Goal: Check status: Check status

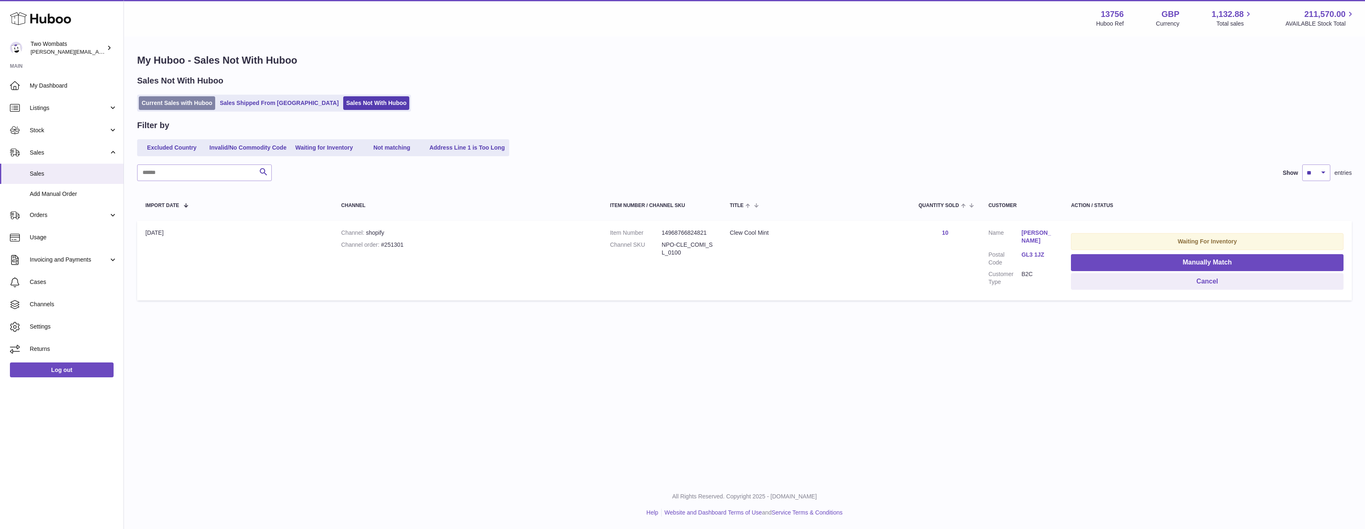
click at [178, 97] on link "Current Sales with Huboo" at bounding box center [177, 103] width 76 height 14
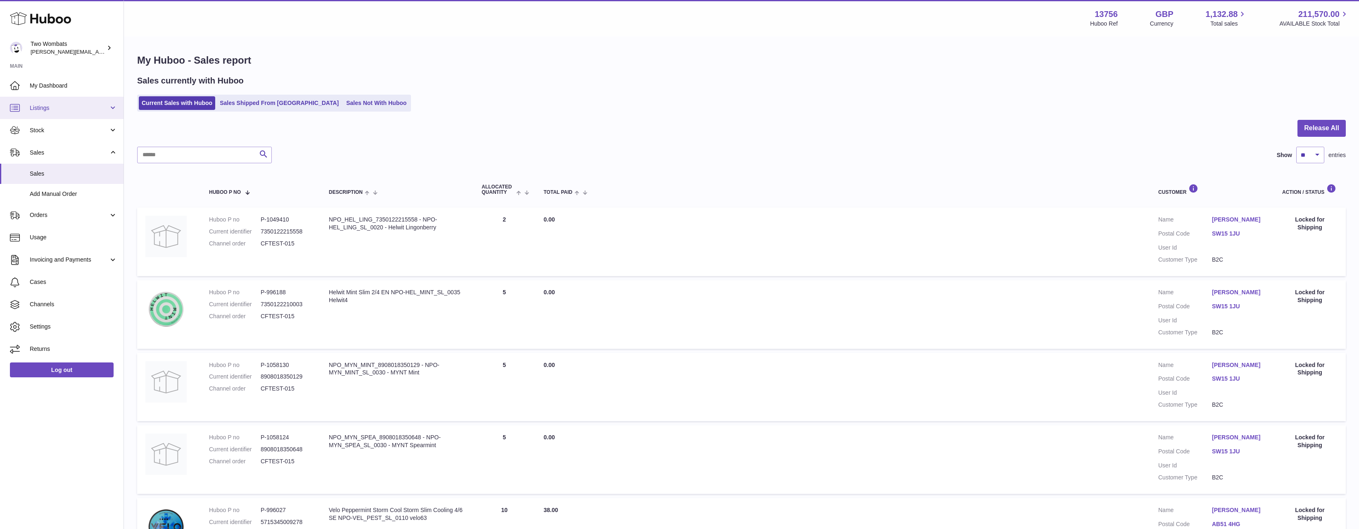
click at [61, 112] on span "Listings" at bounding box center [69, 108] width 79 height 8
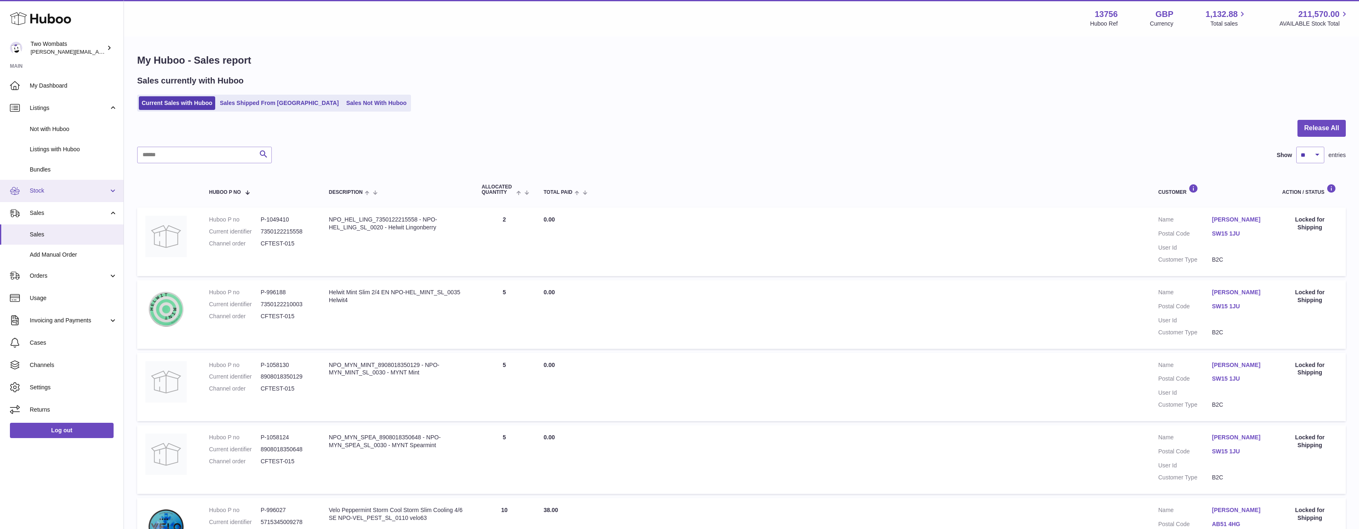
click at [68, 193] on span "Stock" at bounding box center [69, 191] width 79 height 8
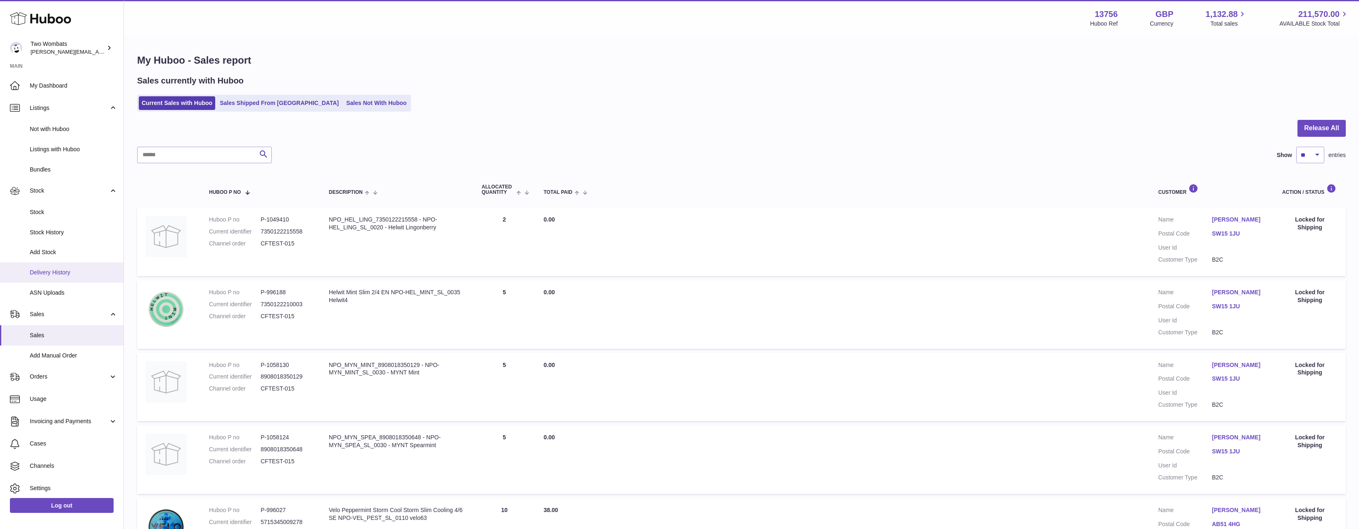
click at [62, 274] on span "Delivery History" at bounding box center [74, 272] width 88 height 8
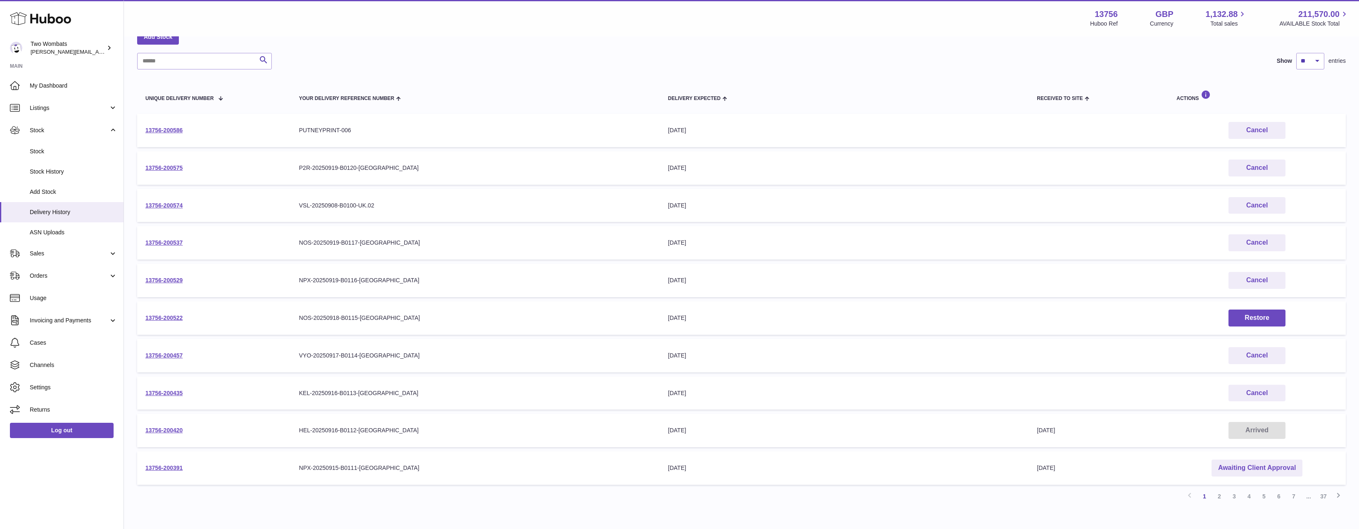
scroll to position [96, 0]
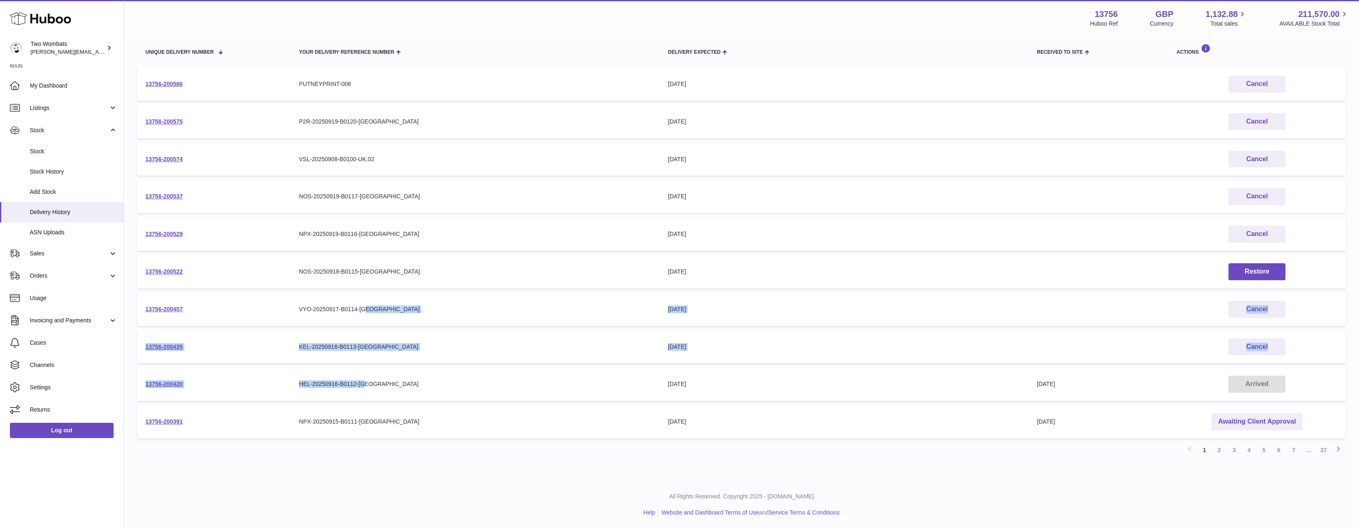
drag, startPoint x: 389, startPoint y: 369, endPoint x: 428, endPoint y: 336, distance: 51.3
click at [395, 324] on tbody "13756-200586 Your Delivery Reference Number PUTNEYPRINT-006 Delivery Expected […" at bounding box center [741, 252] width 1209 height 371
click at [444, 336] on td "Your Delivery Reference Number KEL-20250916-B0113-[GEOGRAPHIC_DATA]" at bounding box center [475, 346] width 369 height 33
click at [1219, 454] on link "2" at bounding box center [1219, 449] width 15 height 15
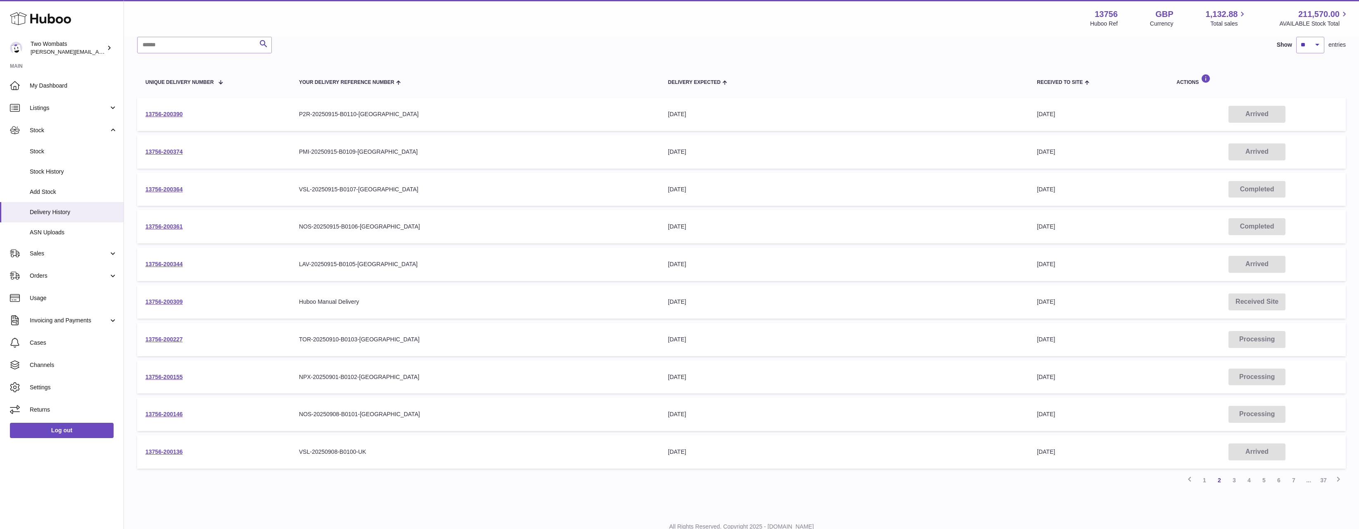
scroll to position [96, 0]
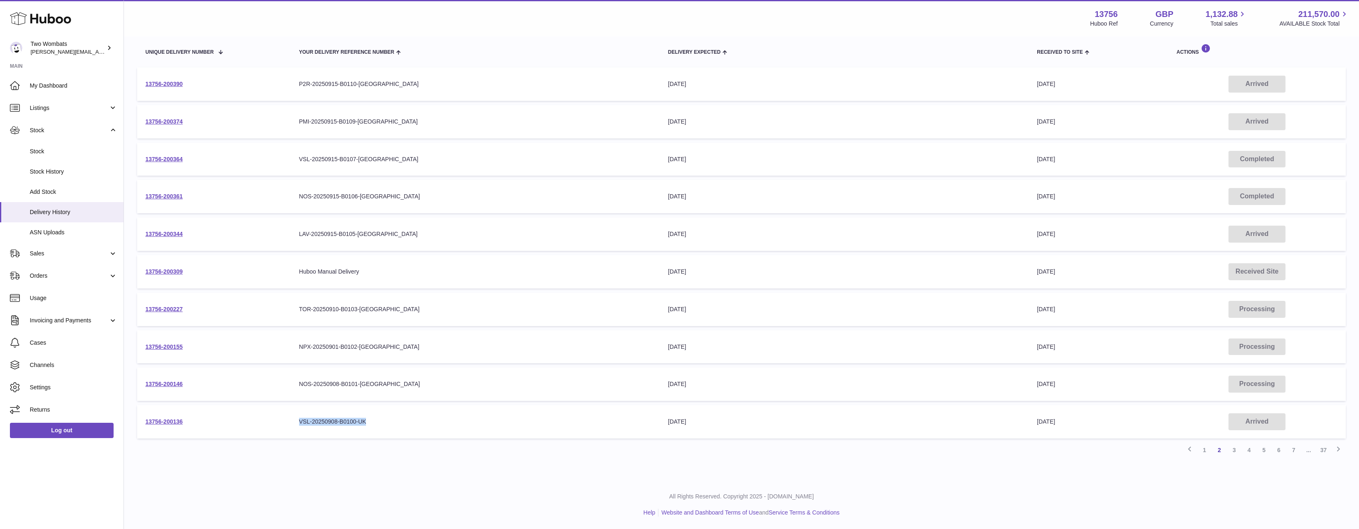
drag, startPoint x: 297, startPoint y: 420, endPoint x: 383, endPoint y: 419, distance: 86.3
click at [383, 419] on td "Your Delivery Reference Number VSL-20250908-B0100-UK" at bounding box center [475, 421] width 369 height 33
click at [383, 419] on div "VSL-20250908-B0100-UK" at bounding box center [475, 422] width 352 height 8
drag, startPoint x: 244, startPoint y: 429, endPoint x: 416, endPoint y: 429, distance: 171.8
click at [447, 430] on tr "13756-200136 Your Delivery Reference Number VSL-20250908-B0100-UK Delivery Expe…" at bounding box center [741, 421] width 1209 height 33
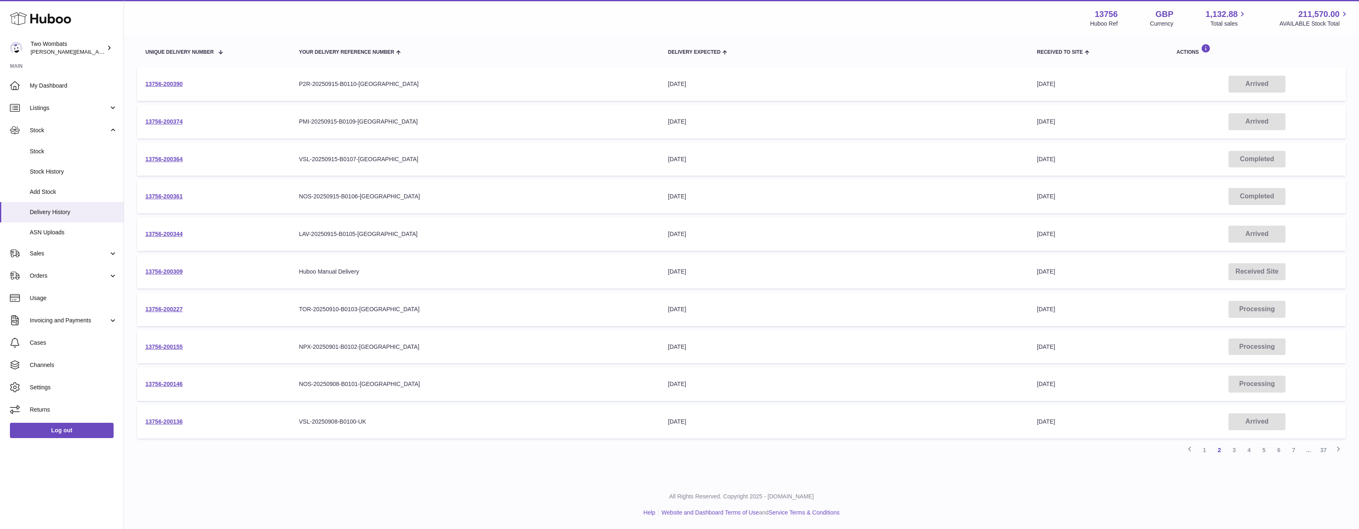
click at [408, 429] on td "Your Delivery Reference Number VSL-20250908-B0100-UK" at bounding box center [475, 421] width 369 height 33
drag, startPoint x: 340, startPoint y: 413, endPoint x: 343, endPoint y: 425, distance: 12.8
click at [343, 425] on td "Your Delivery Reference Number VSL-20250908-B0100-UK" at bounding box center [475, 421] width 369 height 33
click at [345, 425] on td "Your Delivery Reference Number VSL-20250908-B0100-UK" at bounding box center [475, 421] width 369 height 33
drag, startPoint x: 368, startPoint y: 426, endPoint x: 312, endPoint y: 430, distance: 56.3
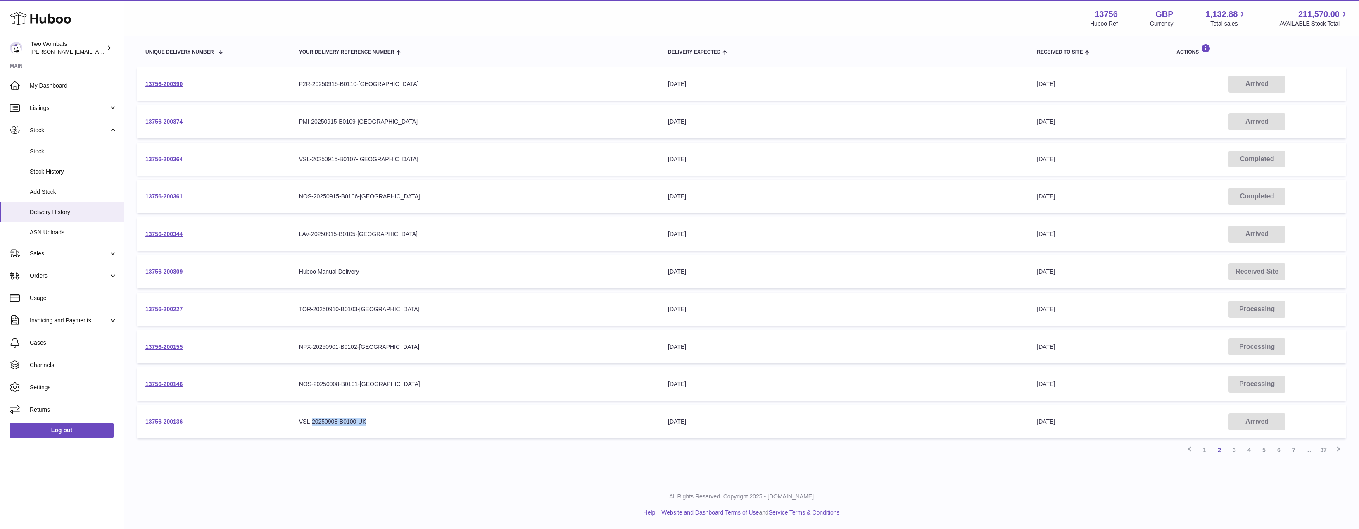
click at [312, 430] on td "Your Delivery Reference Number VSL-20250908-B0100-UK" at bounding box center [475, 421] width 369 height 33
click at [1219, 449] on link "2" at bounding box center [1219, 449] width 15 height 15
click at [1233, 450] on link "3" at bounding box center [1234, 449] width 15 height 15
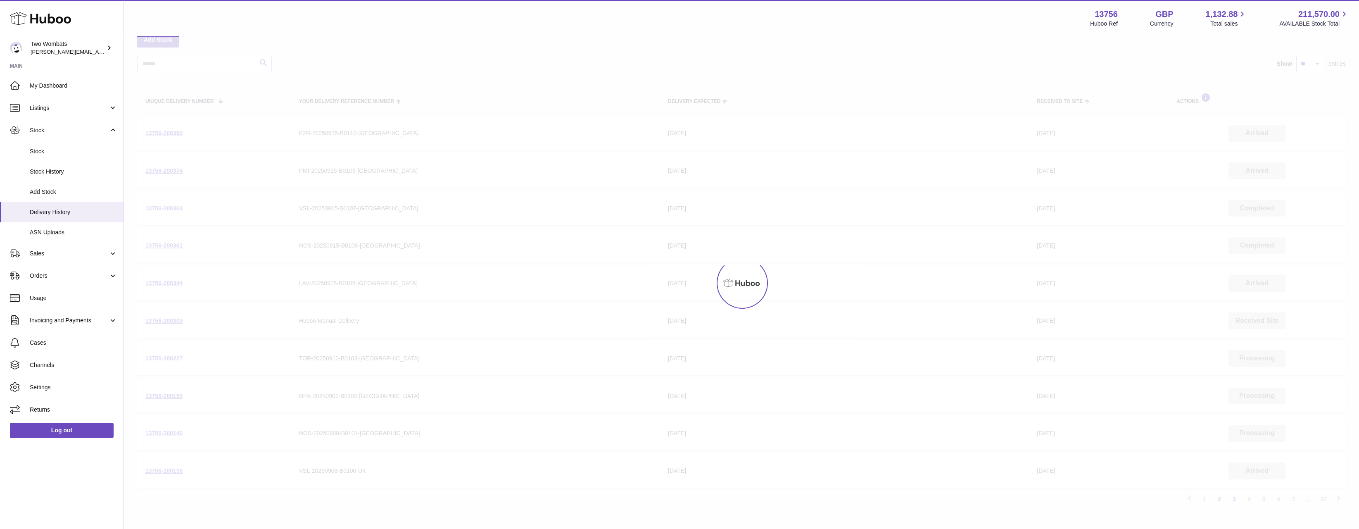
scroll to position [37, 0]
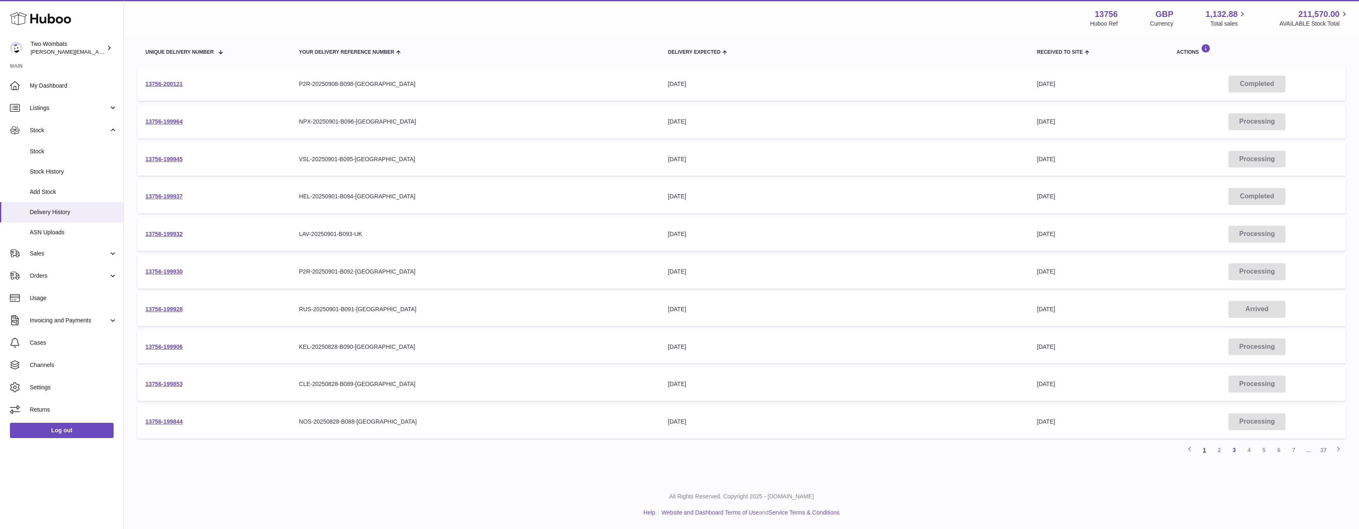
click at [1205, 455] on link "1" at bounding box center [1204, 449] width 15 height 15
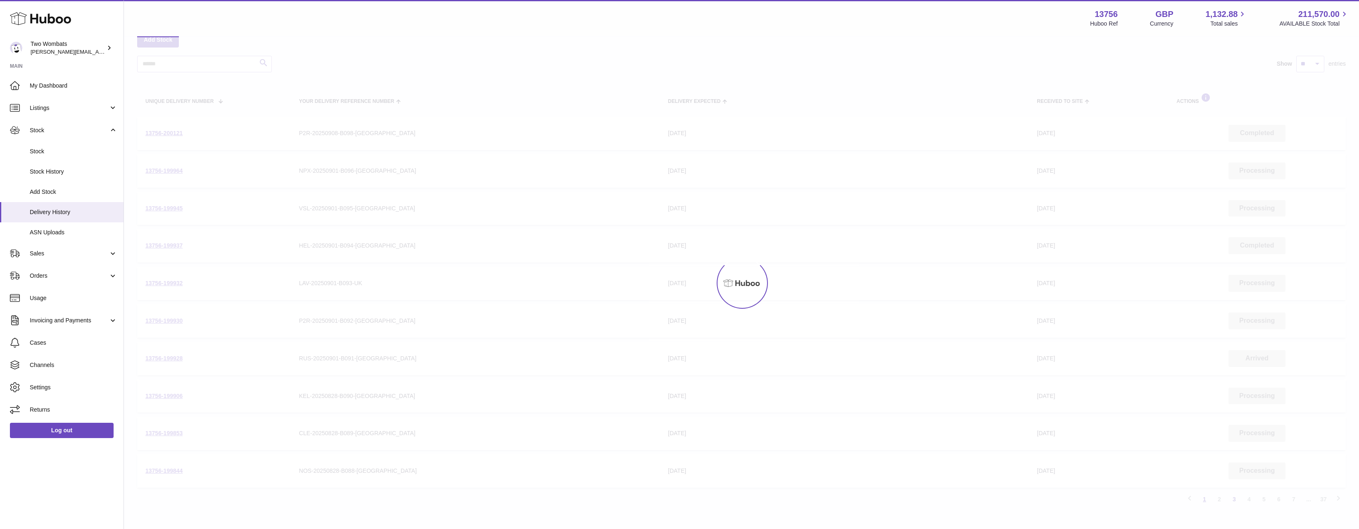
scroll to position [37, 0]
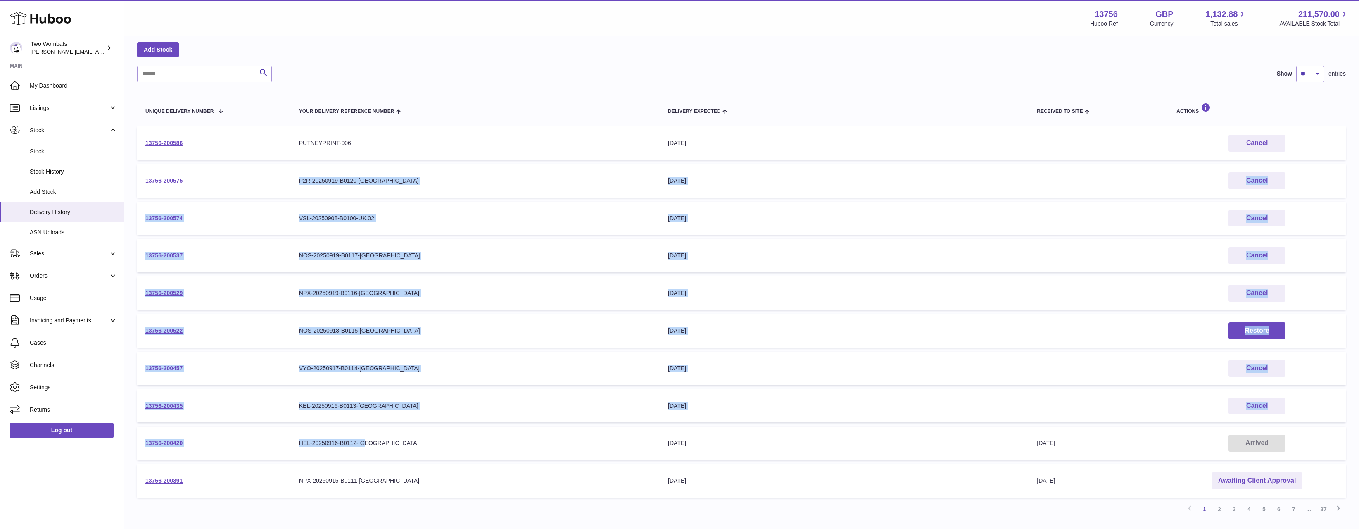
drag, startPoint x: 429, startPoint y: 454, endPoint x: 291, endPoint y: 158, distance: 326.2
click at [296, 161] on table "Unique Delivery Number Your Delivery Reference Number Delivery Expected Receive…" at bounding box center [741, 295] width 1209 height 411
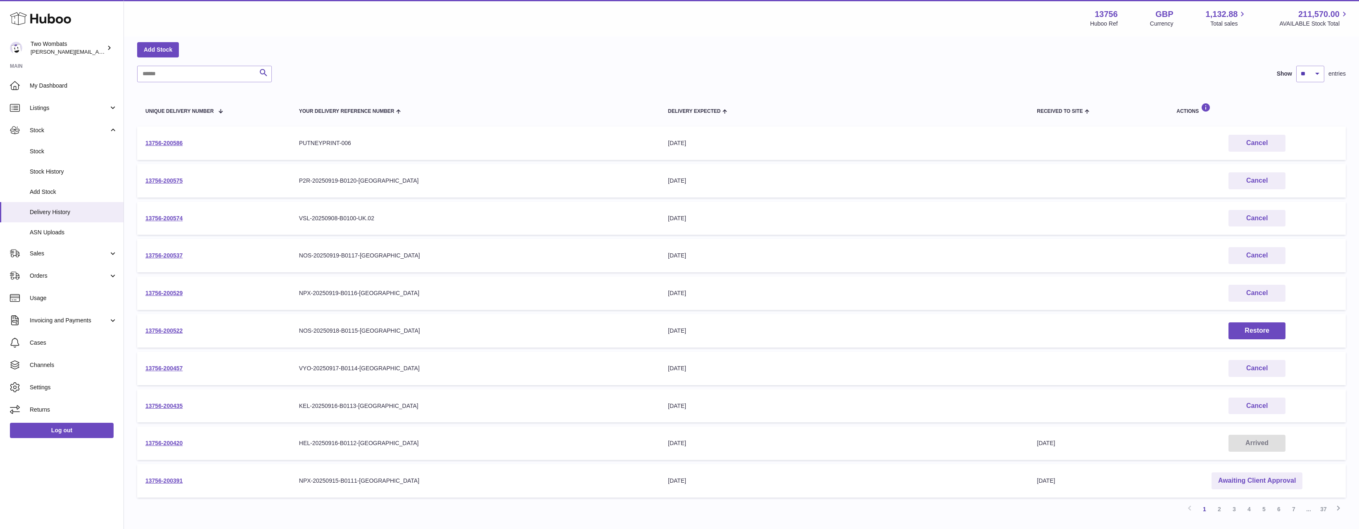
click at [288, 150] on td "13756-200586" at bounding box center [214, 142] width 154 height 33
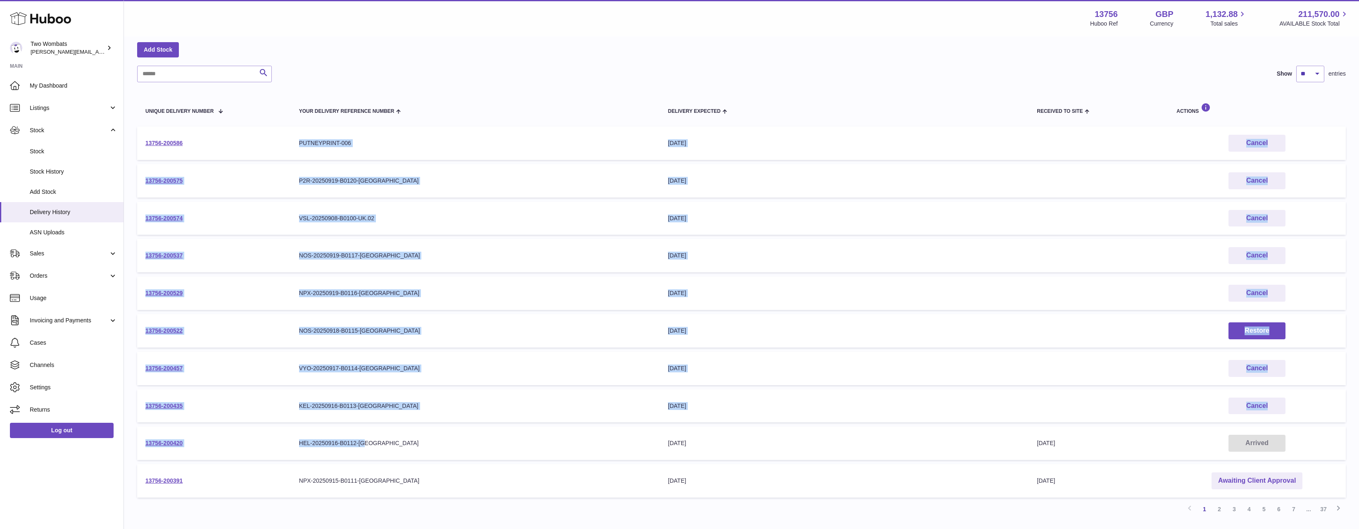
drag, startPoint x: 297, startPoint y: 143, endPoint x: 495, endPoint y: 458, distance: 372.7
click at [495, 458] on tbody "13756-200586 Your Delivery Reference Number PUTNEYPRINT-006 Delivery Expected 2…" at bounding box center [741, 311] width 1209 height 371
click at [469, 404] on div "KEL-20250916-B0113-UK" at bounding box center [475, 406] width 352 height 8
drag, startPoint x: 421, startPoint y: 348, endPoint x: 282, endPoint y: 167, distance: 228.3
click at [282, 167] on table "Unique Delivery Number Your Delivery Reference Number Delivery Expected Receive…" at bounding box center [741, 295] width 1209 height 411
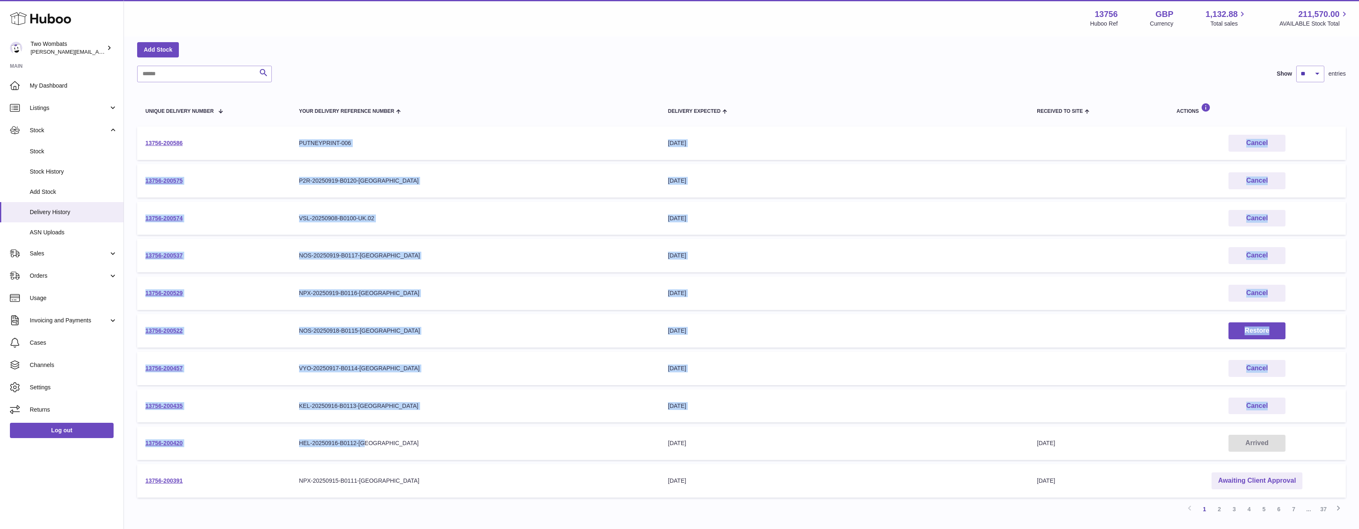
click at [282, 167] on td "13756-200575" at bounding box center [214, 180] width 154 height 33
drag, startPoint x: 282, startPoint y: 169, endPoint x: 435, endPoint y: 436, distance: 307.4
click at [435, 436] on tbody "13756-200586 Your Delivery Reference Number PUTNEYPRINT-006 Delivery Expected 2…" at bounding box center [741, 311] width 1209 height 371
click at [435, 436] on td "Your Delivery Reference Number HEL-20250916-B0112-UK" at bounding box center [475, 442] width 369 height 33
drag, startPoint x: 435, startPoint y: 436, endPoint x: 282, endPoint y: 181, distance: 297.2
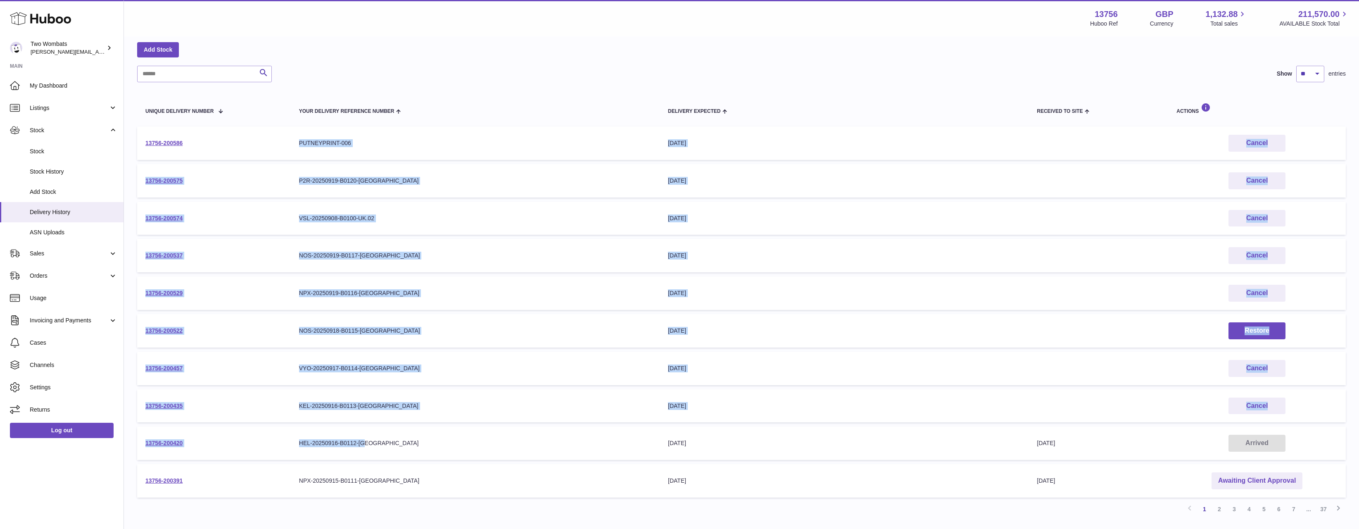
click at [282, 181] on tbody "13756-200586 Your Delivery Reference Number PUTNEYPRINT-006 Delivery Expected 2…" at bounding box center [741, 311] width 1209 height 371
click at [282, 181] on td "13756-200575" at bounding box center [214, 180] width 154 height 33
drag, startPoint x: 282, startPoint y: 181, endPoint x: 397, endPoint y: 454, distance: 295.7
click at [397, 454] on tbody "13756-200586 Your Delivery Reference Number PUTNEYPRINT-006 Delivery Expected 2…" at bounding box center [741, 311] width 1209 height 371
click at [397, 454] on td "Your Delivery Reference Number HEL-20250916-B0112-UK" at bounding box center [475, 442] width 369 height 33
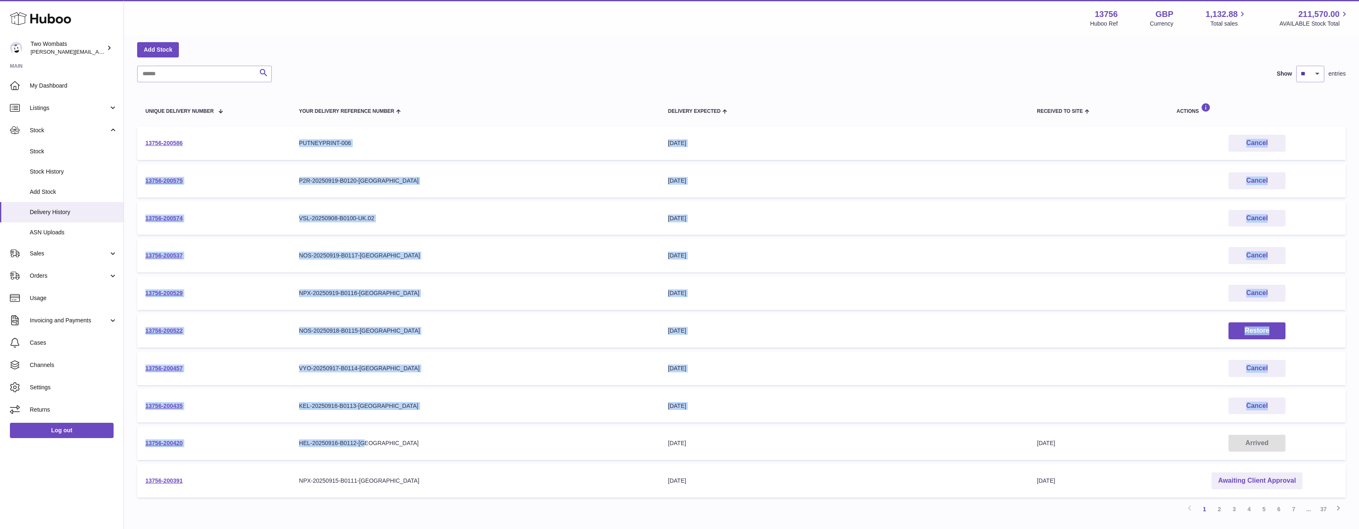
drag, startPoint x: 397, startPoint y: 454, endPoint x: 280, endPoint y: 183, distance: 294.8
click at [280, 183] on tbody "13756-200586 Your Delivery Reference Number PUTNEYPRINT-006 Delivery Expected 2…" at bounding box center [741, 311] width 1209 height 371
click at [280, 183] on td "13756-200575" at bounding box center [214, 180] width 154 height 33
drag, startPoint x: 280, startPoint y: 183, endPoint x: 422, endPoint y: 457, distance: 309.1
click at [422, 457] on tbody "13756-200586 Your Delivery Reference Number PUTNEYPRINT-006 Delivery Expected 2…" at bounding box center [741, 311] width 1209 height 371
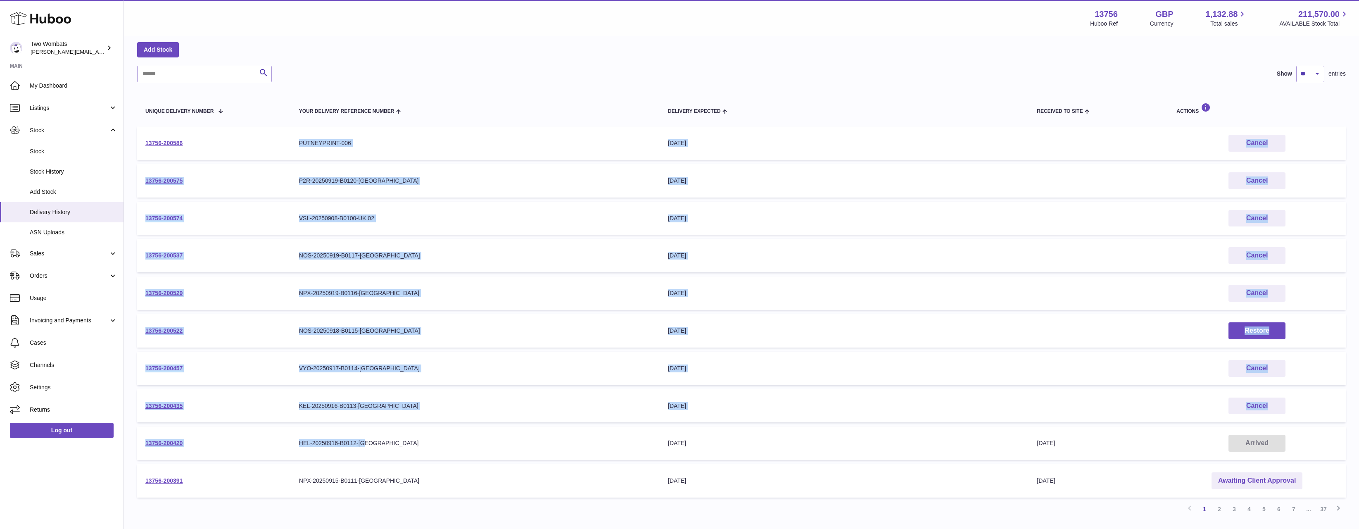
click at [422, 456] on td "Your Delivery Reference Number HEL-20250916-B0112-UK" at bounding box center [475, 442] width 369 height 33
drag, startPoint x: 417, startPoint y: 447, endPoint x: 295, endPoint y: 166, distance: 306.6
click at [295, 166] on tbody "13756-200586 Your Delivery Reference Number PUTNEYPRINT-006 Delivery Expected 2…" at bounding box center [741, 311] width 1209 height 371
click at [291, 176] on td "Your Delivery Reference Number P2R-20250919-B0120-UK" at bounding box center [475, 180] width 369 height 33
drag, startPoint x: 290, startPoint y: 176, endPoint x: 460, endPoint y: 444, distance: 316.6
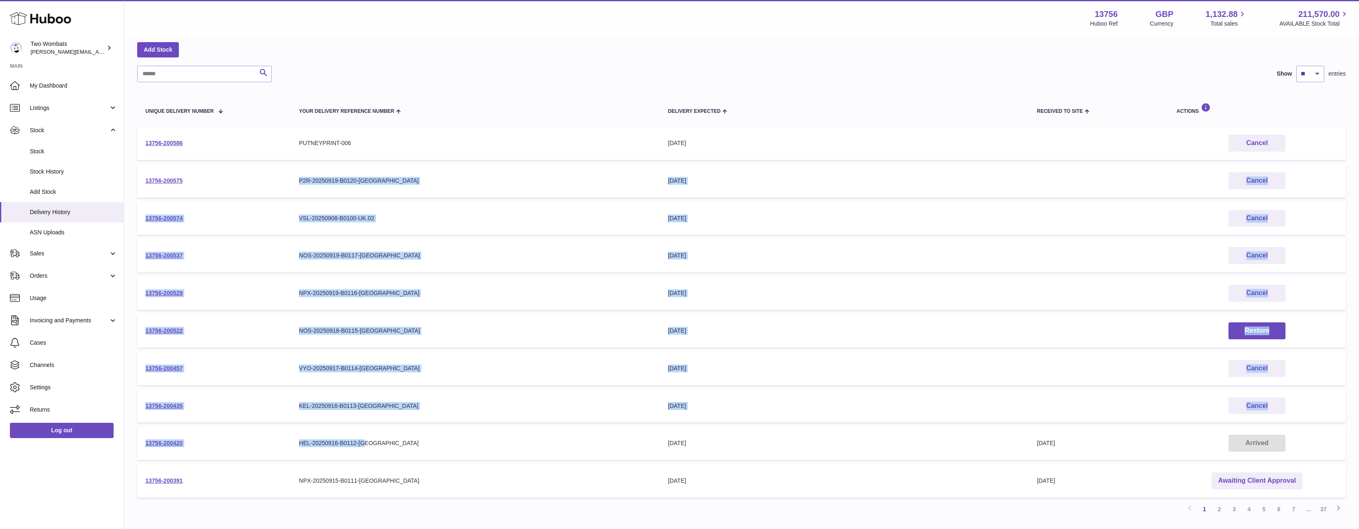
click at [460, 444] on tbody "13756-200586 Your Delivery Reference Number PUTNEYPRINT-006 Delivery Expected 2…" at bounding box center [741, 311] width 1209 height 371
click at [460, 444] on div "HEL-20250916-B0112-UK" at bounding box center [475, 443] width 352 height 8
drag, startPoint x: 455, startPoint y: 444, endPoint x: 295, endPoint y: 177, distance: 311.1
click at [295, 177] on tbody "13756-200586 Your Delivery Reference Number PUTNEYPRINT-006 Delivery Expected 2…" at bounding box center [741, 311] width 1209 height 371
click at [295, 177] on td "Your Delivery Reference Number P2R-20250919-B0120-UK" at bounding box center [475, 180] width 369 height 33
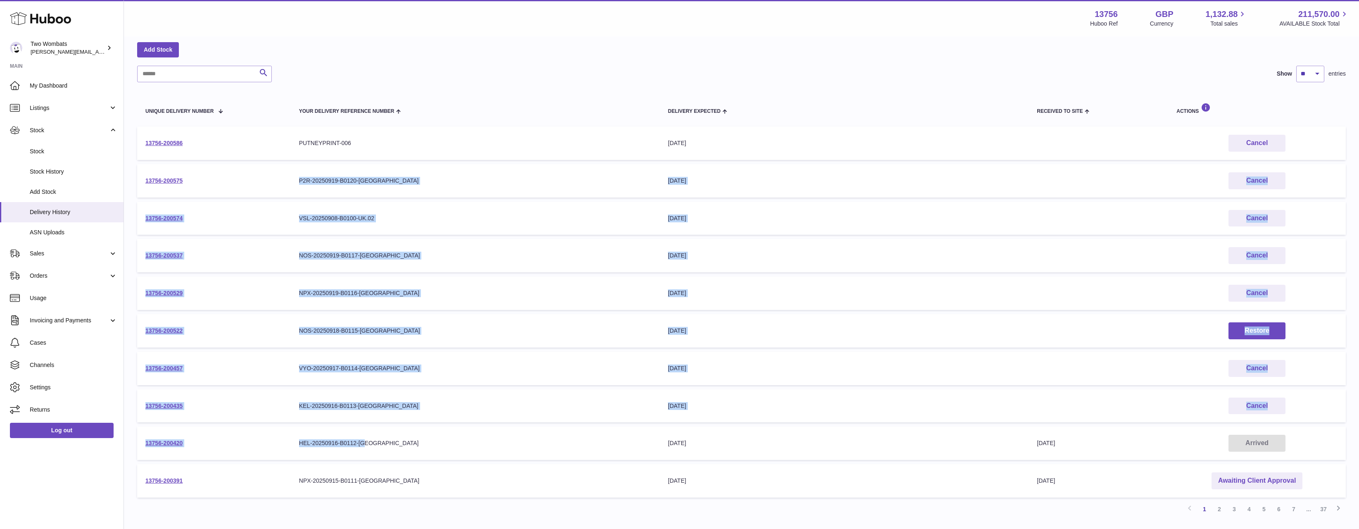
drag, startPoint x: 295, startPoint y: 177, endPoint x: 411, endPoint y: 444, distance: 290.6
click at [411, 444] on tbody "13756-200586 Your Delivery Reference Number PUTNEYPRINT-006 Delivery Expected 2…" at bounding box center [741, 311] width 1209 height 371
click at [411, 444] on div "HEL-20250916-B0112-UK" at bounding box center [475, 443] width 352 height 8
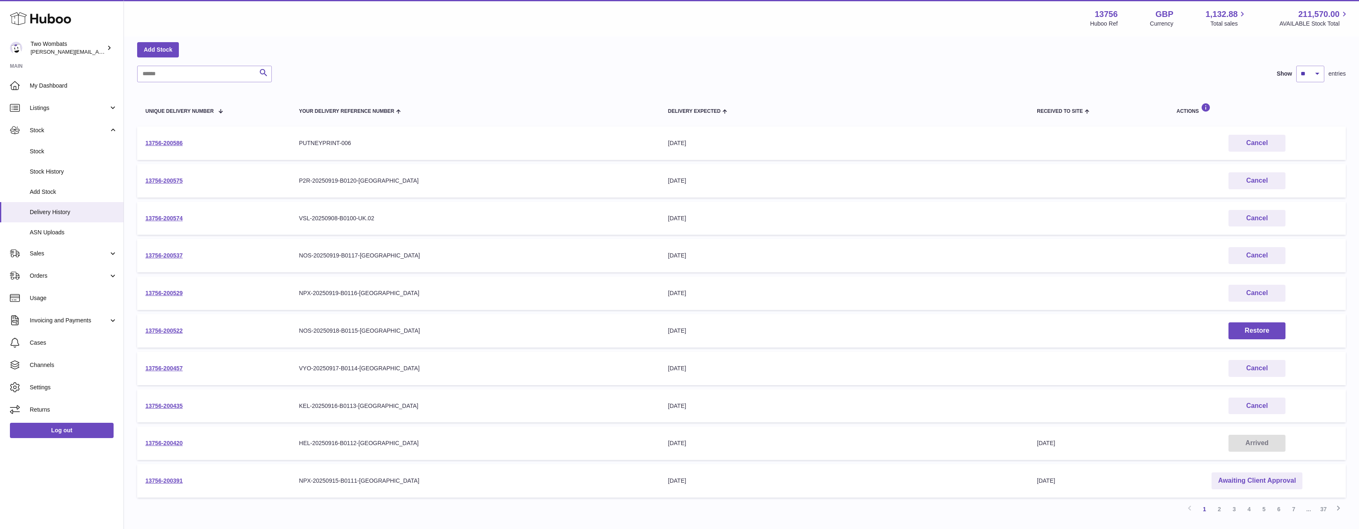
click at [470, 371] on div "VYO-20250917-B0114-UK" at bounding box center [475, 368] width 352 height 8
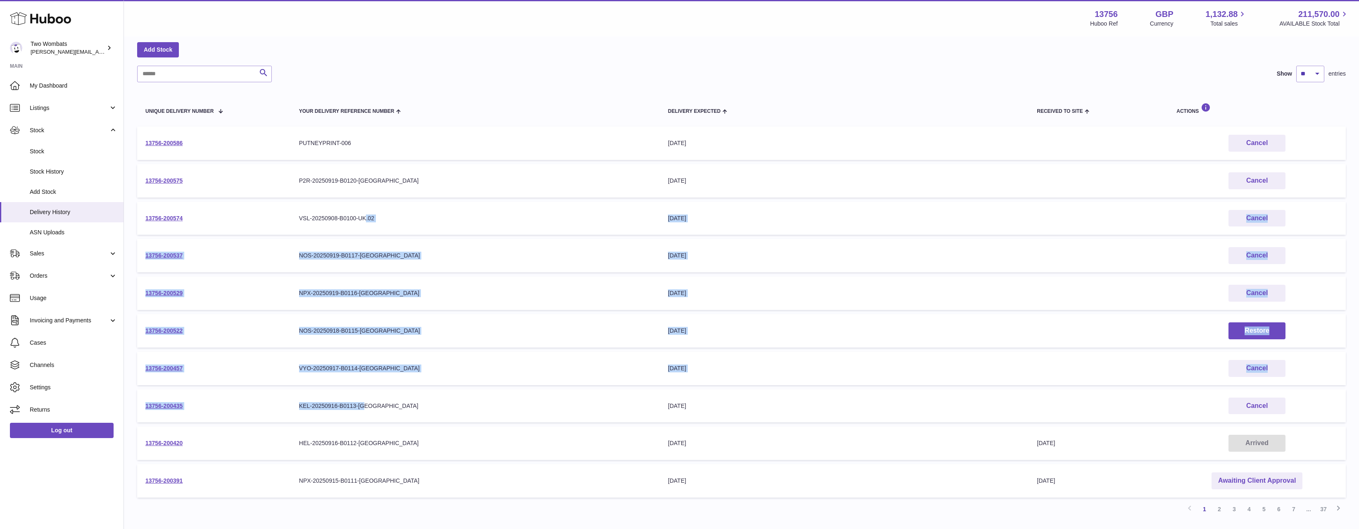
drag, startPoint x: 474, startPoint y: 404, endPoint x: 387, endPoint y: 209, distance: 213.6
click at [364, 211] on tbody "13756-200586 Your Delivery Reference Number PUTNEYPRINT-006 Delivery Expected 2…" at bounding box center [741, 311] width 1209 height 371
click at [394, 208] on td "Your Delivery Reference Number VSL-20250908-B0100-UK.02" at bounding box center [475, 218] width 369 height 33
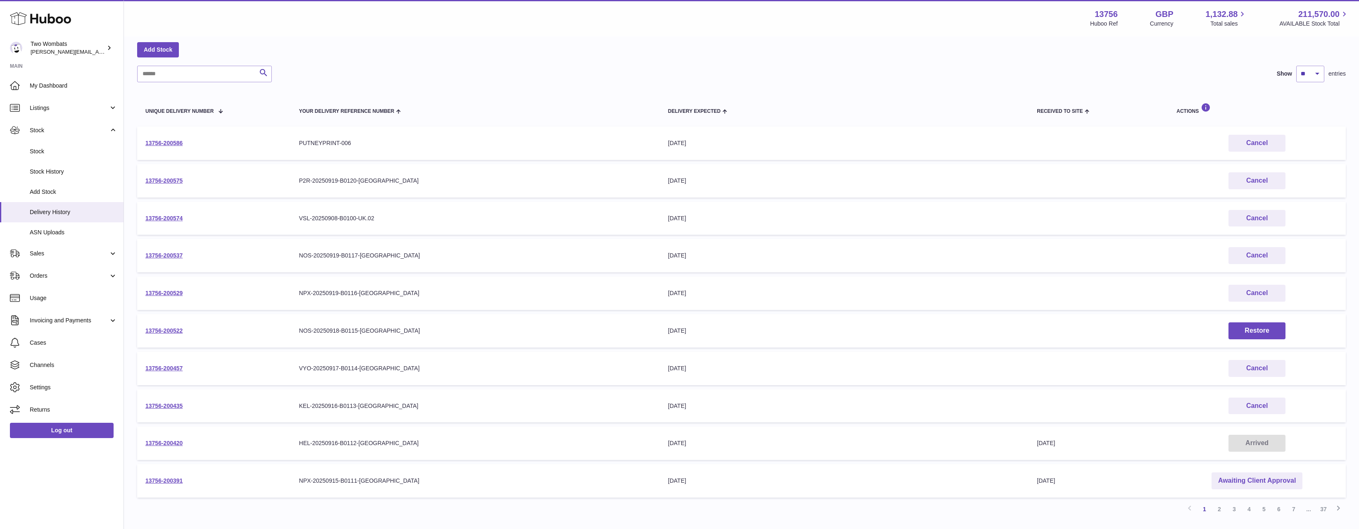
click at [746, 193] on td "Delivery Expected 24th Sep 2025" at bounding box center [844, 180] width 369 height 33
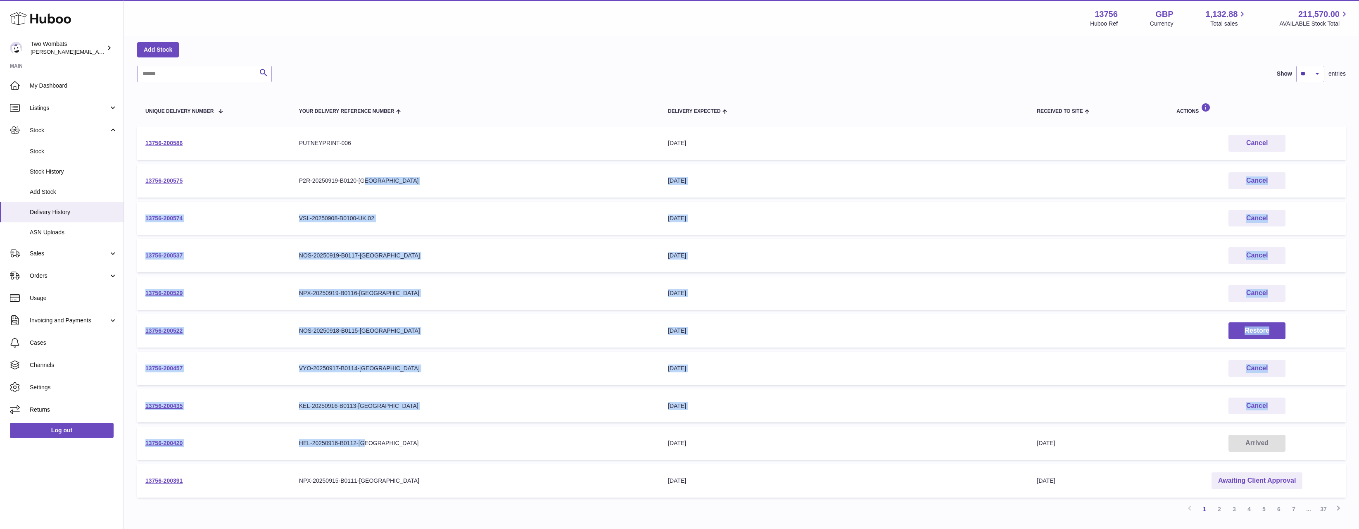
drag, startPoint x: 415, startPoint y: 448, endPoint x: 373, endPoint y: 189, distance: 262.8
click at [373, 189] on tbody "13756-200586 Your Delivery Reference Number PUTNEYPRINT-006 Delivery Expected 2…" at bounding box center [741, 311] width 1209 height 371
click at [373, 189] on td "Your Delivery Reference Number P2R-20250919-B0120-UK" at bounding box center [475, 180] width 369 height 33
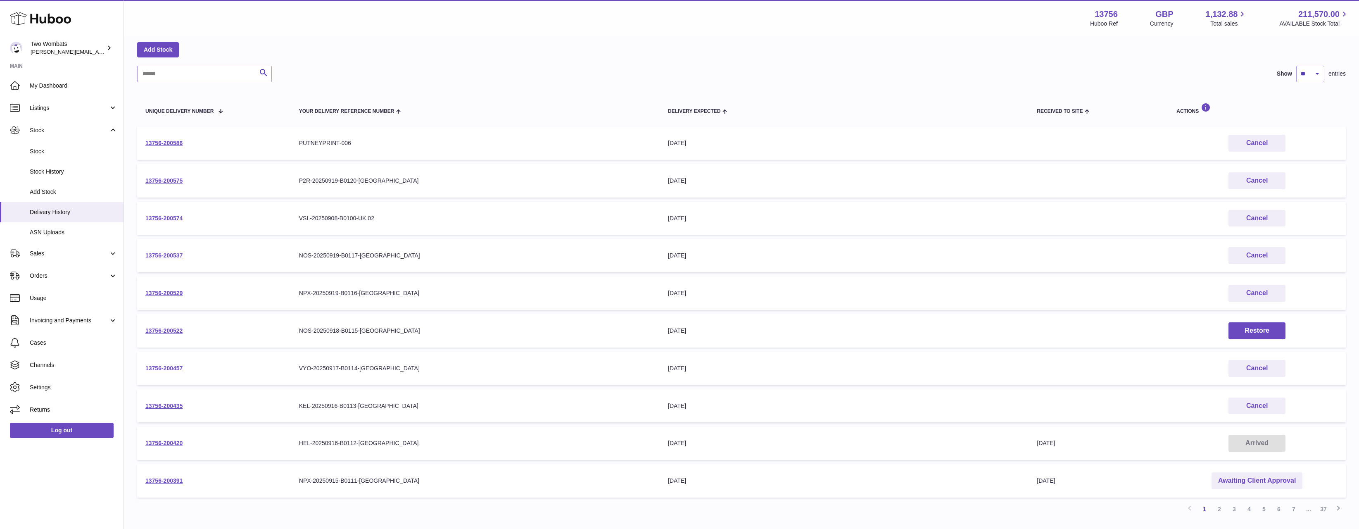
drag, startPoint x: 273, startPoint y: 167, endPoint x: 507, endPoint y: 409, distance: 337.1
click at [507, 412] on tbody "13756-200586 Your Delivery Reference Number PUTNEYPRINT-006 Delivery Expected 2…" at bounding box center [741, 311] width 1209 height 371
click at [507, 407] on div "KEL-20250916-B0113-UK" at bounding box center [475, 406] width 352 height 8
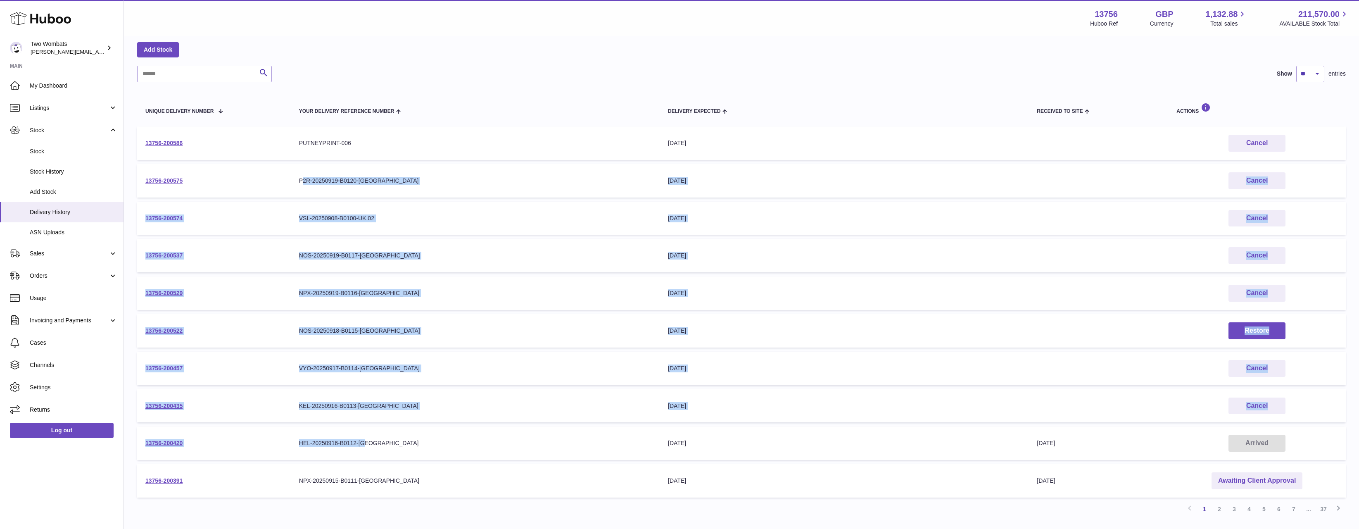
drag, startPoint x: 463, startPoint y: 444, endPoint x: 304, endPoint y: 175, distance: 313.2
click at [304, 175] on tbody "13756-200586 Your Delivery Reference Number PUTNEYPRINT-006 Delivery Expected 2…" at bounding box center [741, 311] width 1209 height 371
drag, startPoint x: 280, startPoint y: 176, endPoint x: 504, endPoint y: 470, distance: 369.7
click at [504, 470] on tbody "13756-200586 Your Delivery Reference Number PUTNEYPRINT-006 Delivery Expected 2…" at bounding box center [741, 311] width 1209 height 371
click at [521, 435] on td "Your Delivery Reference Number HEL-20250916-B0112-UK" at bounding box center [475, 442] width 369 height 33
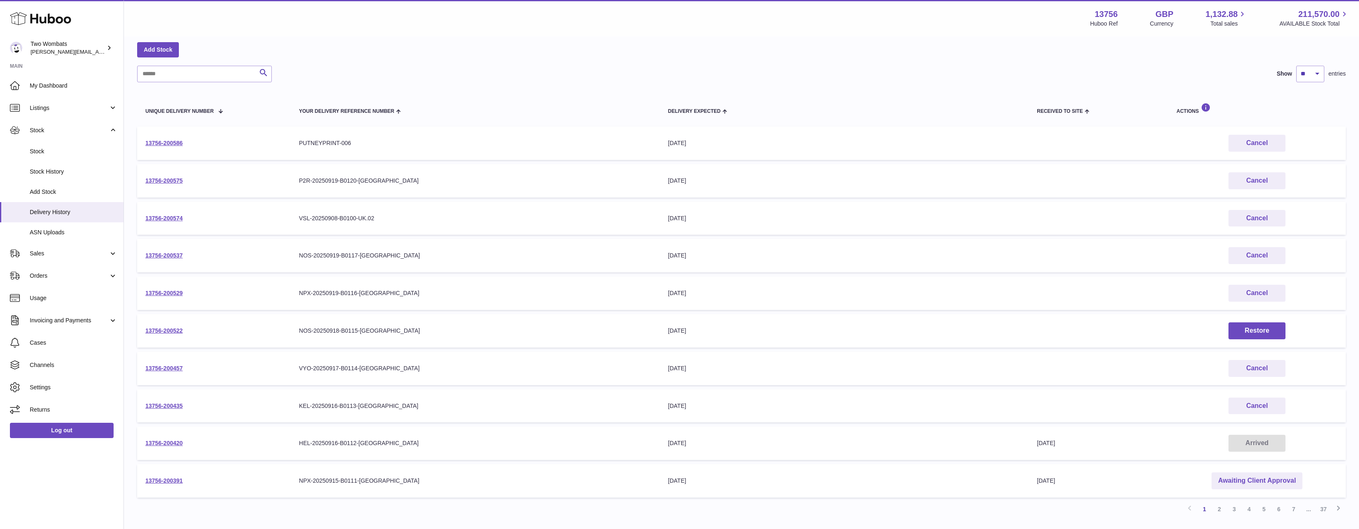
drag, startPoint x: 267, startPoint y: 183, endPoint x: 444, endPoint y: 436, distance: 309.0
click at [444, 436] on tbody "13756-200586 Your Delivery Reference Number PUTNEYPRINT-006 Delivery Expected 2…" at bounding box center [741, 311] width 1209 height 371
click at [446, 432] on td "Your Delivery Reference Number HEL-20250916-B0112-UK" at bounding box center [475, 442] width 369 height 33
drag, startPoint x: 445, startPoint y: 417, endPoint x: 287, endPoint y: 171, distance: 292.5
click at [288, 169] on tbody "13756-200586 Your Delivery Reference Number PUTNEYPRINT-006 Delivery Expected 2…" at bounding box center [741, 311] width 1209 height 371
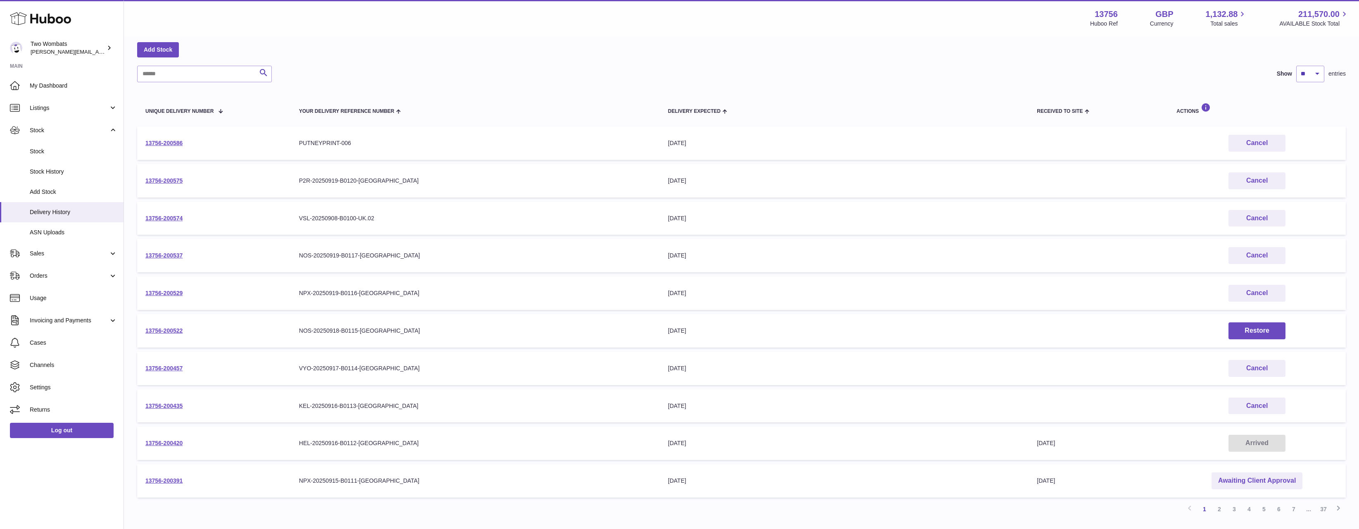
click at [287, 171] on td "13756-200575" at bounding box center [214, 180] width 154 height 33
drag, startPoint x: 287, startPoint y: 172, endPoint x: 369, endPoint y: 276, distance: 131.8
click at [366, 279] on tbody "13756-200586 Your Delivery Reference Number PUTNEYPRINT-006 Delivery Expected 2…" at bounding box center [741, 311] width 1209 height 371
click at [371, 274] on table "Unique Delivery Number Your Delivery Reference Number Delivery Expected Receive…" at bounding box center [741, 295] width 1209 height 411
click at [913, 337] on td "Delivery Expected 29th Sep 2025" at bounding box center [844, 330] width 369 height 33
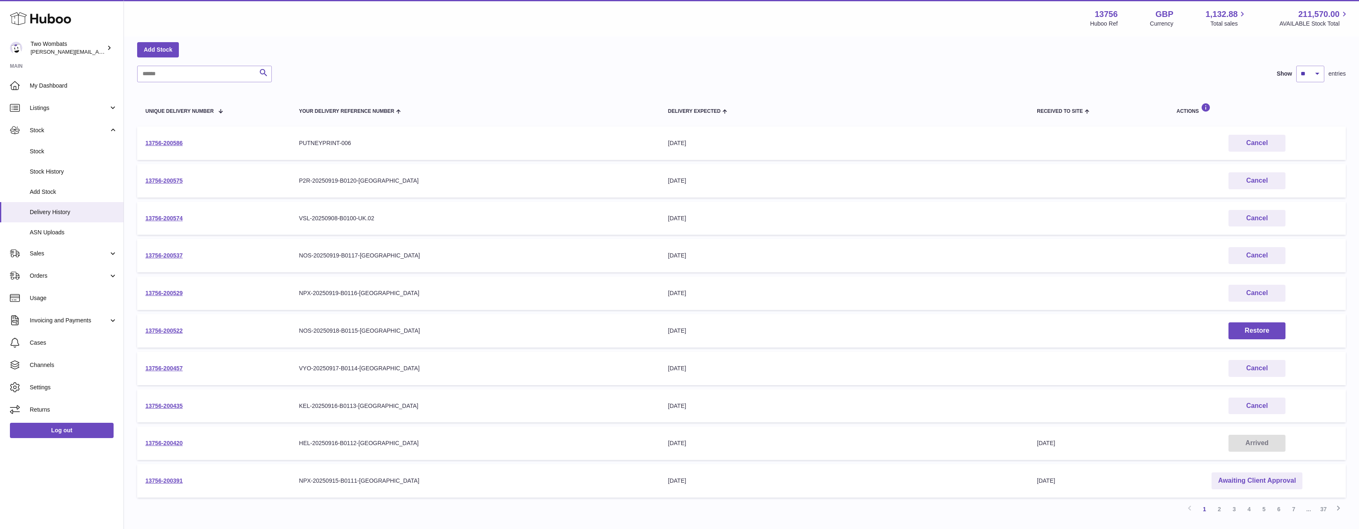
drag, startPoint x: 700, startPoint y: 359, endPoint x: 570, endPoint y: 197, distance: 207.4
click at [570, 197] on table "Unique Delivery Number Your Delivery Reference Number Delivery Expected Receive…" at bounding box center [741, 295] width 1209 height 411
click at [570, 198] on table "Unique Delivery Number Your Delivery Reference Number Delivery Expected Receive…" at bounding box center [741, 295] width 1209 height 411
click at [573, 177] on div "P2R-20250919-B0120-UK" at bounding box center [475, 181] width 352 height 8
drag, startPoint x: 328, startPoint y: 179, endPoint x: 1302, endPoint y: 409, distance: 1000.6
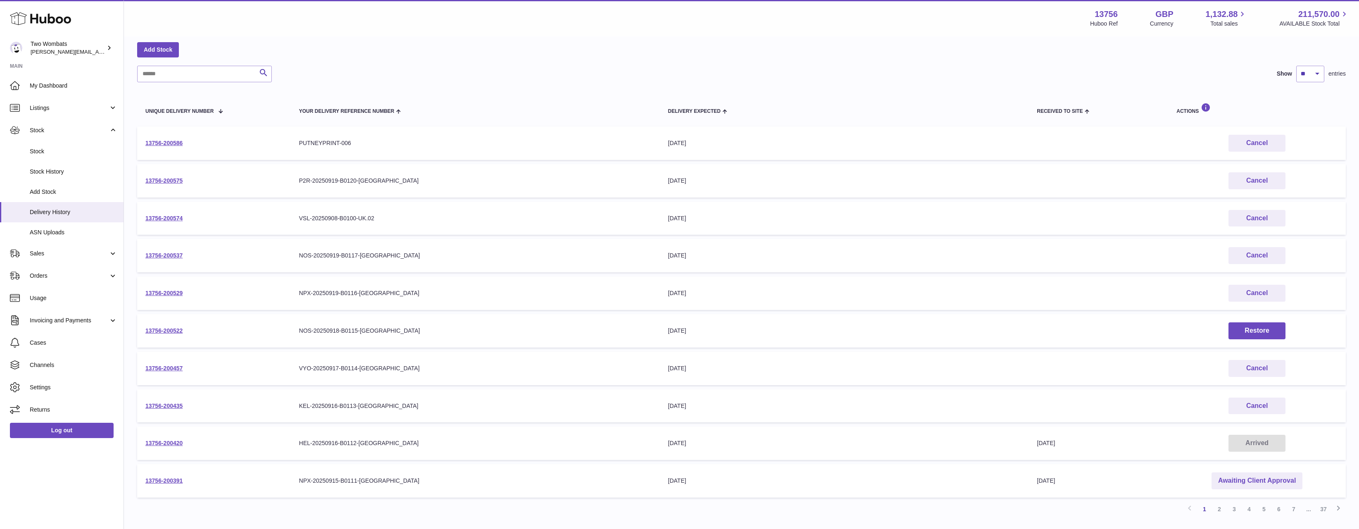
click at [1302, 409] on tbody "13756-200586 Your Delivery Reference Number PUTNEYPRINT-006 Delivery Expected 2…" at bounding box center [741, 311] width 1209 height 371
click at [1302, 409] on td "Cancel" at bounding box center [1257, 405] width 178 height 33
drag, startPoint x: 1306, startPoint y: 409, endPoint x: 140, endPoint y: 195, distance: 1185.2
click at [140, 195] on tbody "13756-200586 Your Delivery Reference Number PUTNEYPRINT-006 Delivery Expected 2…" at bounding box center [741, 311] width 1209 height 371
click at [140, 190] on td "13756-200575" at bounding box center [214, 180] width 154 height 33
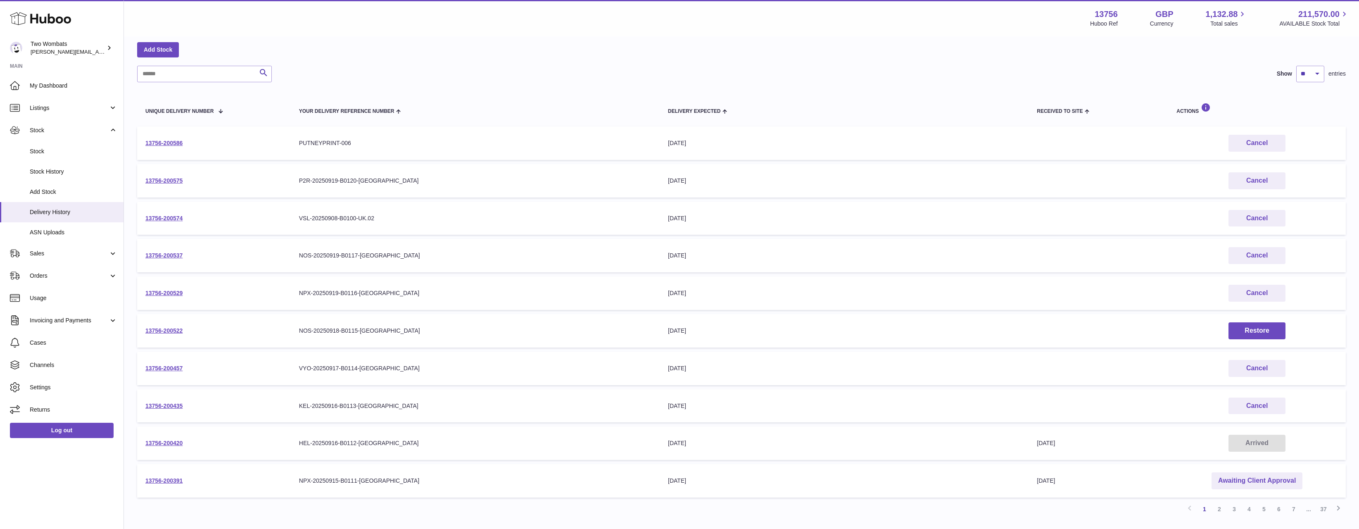
click at [135, 181] on div "Delivery list Add Stock Search Show ** ** ** *** entries Unique Delivery Number…" at bounding box center [741, 269] width 1235 height 539
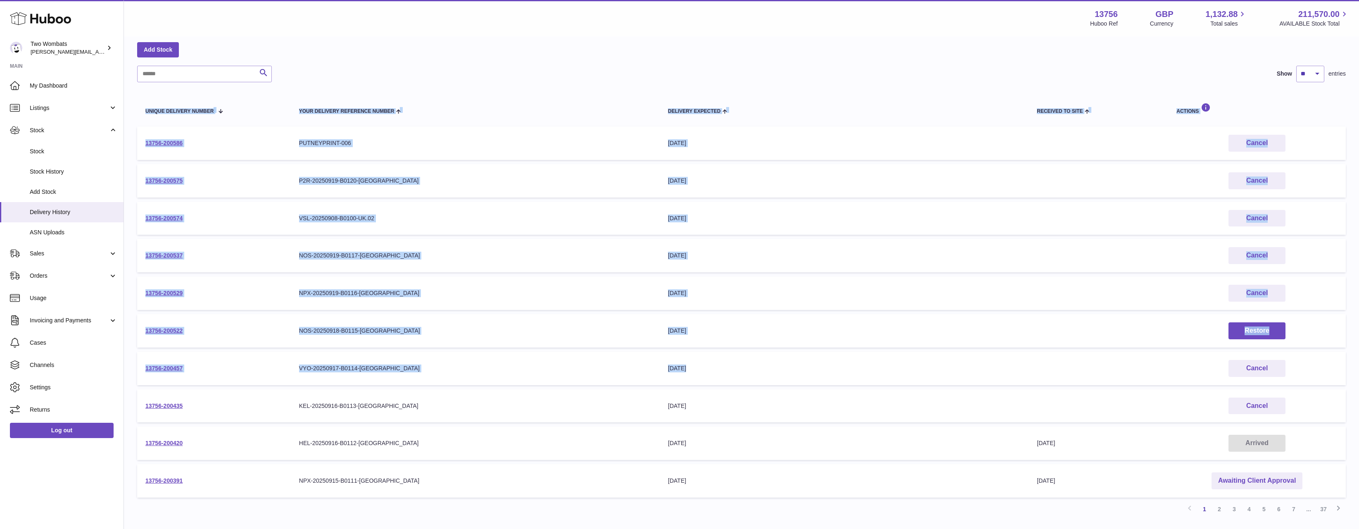
drag, startPoint x: 138, startPoint y: 179, endPoint x: 1289, endPoint y: 359, distance: 1164.8
click at [1288, 359] on div "Delivery list Add Stock Search Show ** ** ** *** entries Unique Delivery Number…" at bounding box center [741, 269] width 1235 height 539
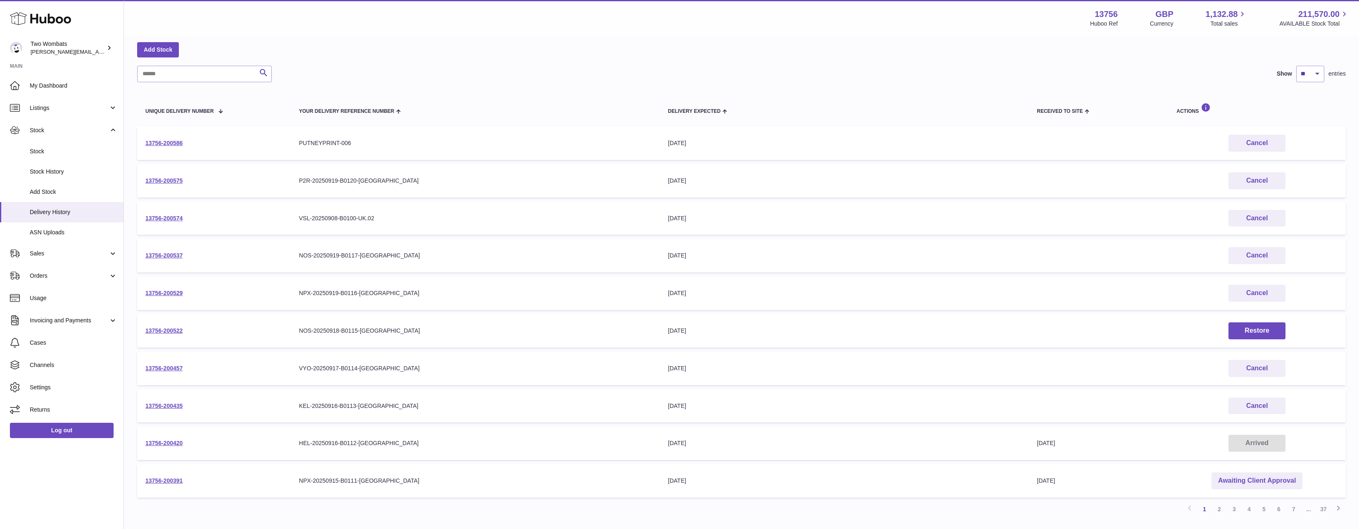
click at [1331, 363] on td "Cancel" at bounding box center [1257, 368] width 178 height 33
drag, startPoint x: 1283, startPoint y: 408, endPoint x: 1308, endPoint y: 399, distance: 26.8
click at [1308, 399] on td "Cancel" at bounding box center [1257, 405] width 178 height 33
click at [1307, 404] on td "Cancel" at bounding box center [1257, 405] width 178 height 33
drag, startPoint x: 1305, startPoint y: 403, endPoint x: 131, endPoint y: 177, distance: 1196.0
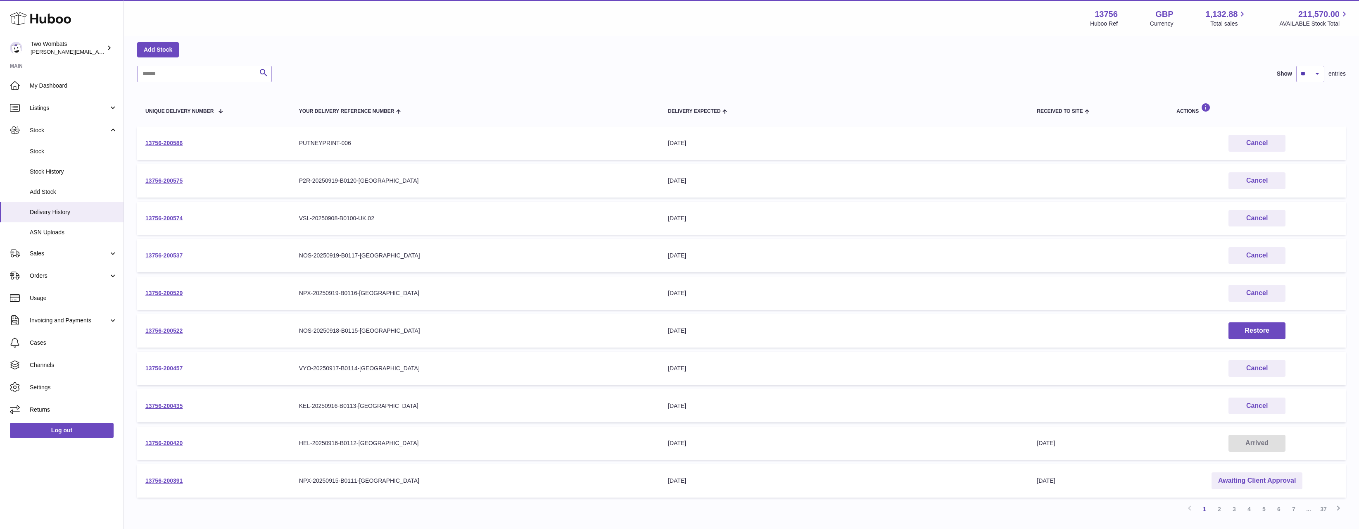
click at [131, 177] on div "Delivery list Add Stock Search Show ** ** ** *** entries Unique Delivery Number…" at bounding box center [741, 269] width 1235 height 539
click at [131, 176] on div "Delivery list Add Stock Search Show ** ** ** *** entries Unique Delivery Number…" at bounding box center [741, 269] width 1235 height 539
drag, startPoint x: 141, startPoint y: 176, endPoint x: 1310, endPoint y: 421, distance: 1194.8
click at [1310, 421] on tbody "13756-200586 Your Delivery Reference Number PUTNEYPRINT-006 Delivery Expected 2…" at bounding box center [741, 311] width 1209 height 371
click at [1310, 421] on td "Cancel" at bounding box center [1257, 405] width 178 height 33
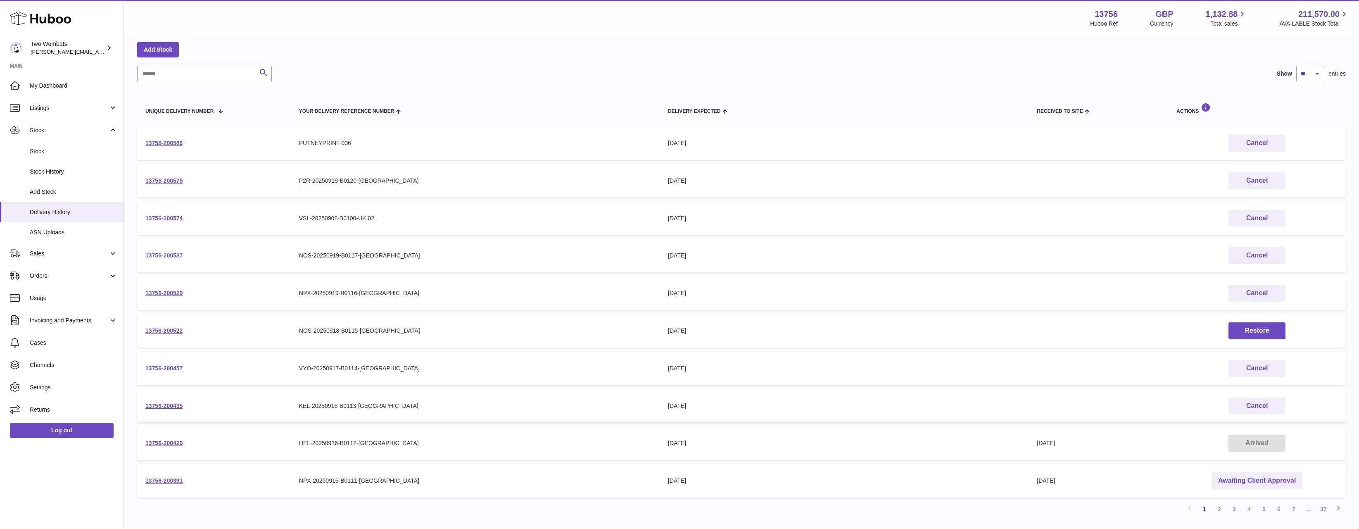
drag, startPoint x: 1307, startPoint y: 448, endPoint x: 135, endPoint y: 190, distance: 1199.3
click at [135, 190] on div "Delivery list Add Stock Search Show ** ** ** *** entries Unique Delivery Number…" at bounding box center [741, 269] width 1235 height 539
click at [137, 183] on div "Delivery list Add Stock Search Show ** ** ** *** entries Unique Delivery Number…" at bounding box center [741, 269] width 1235 height 539
drag, startPoint x: 134, startPoint y: 178, endPoint x: 996, endPoint y: 407, distance: 892.3
click at [996, 407] on div "Delivery list Add Stock Search Show ** ** ** *** entries Unique Delivery Number…" at bounding box center [741, 269] width 1235 height 539
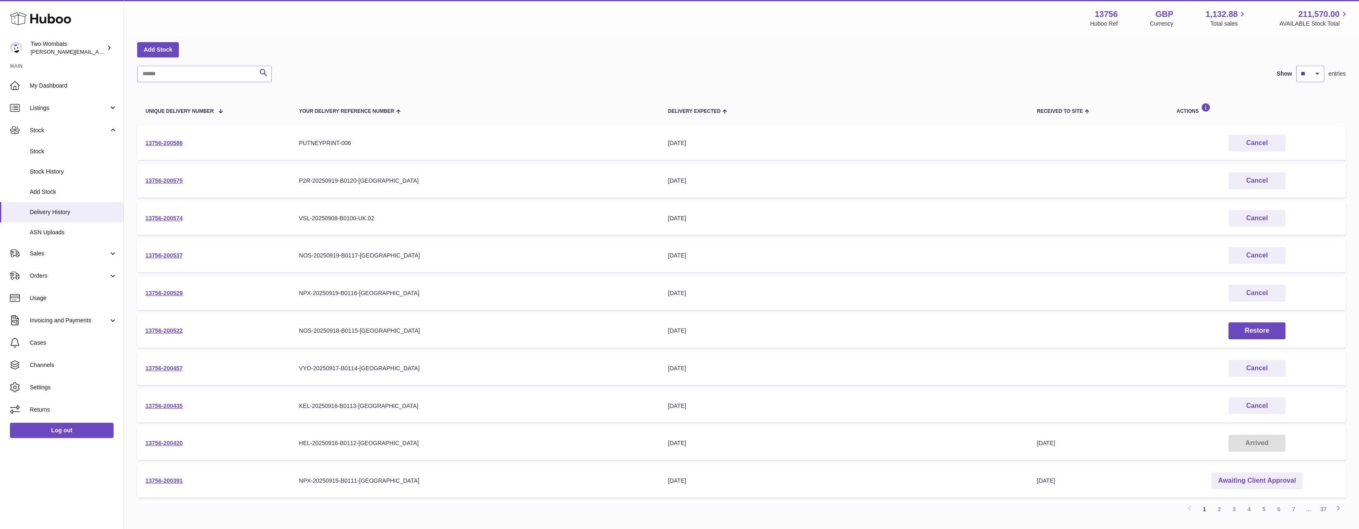
click at [424, 421] on td "Your Delivery Reference Number KEL-20250916-B0113-UK" at bounding box center [475, 405] width 369 height 33
drag, startPoint x: 764, startPoint y: 415, endPoint x: 628, endPoint y: 188, distance: 264.4
click at [628, 188] on tbody "13756-200586 Your Delivery Reference Number PUTNEYPRINT-006 Delivery Expected 2…" at bounding box center [741, 311] width 1209 height 371
click at [628, 188] on td "Your Delivery Reference Number P2R-20250919-B0120-UK" at bounding box center [475, 180] width 369 height 33
drag, startPoint x: 715, startPoint y: 184, endPoint x: 1314, endPoint y: 406, distance: 638.6
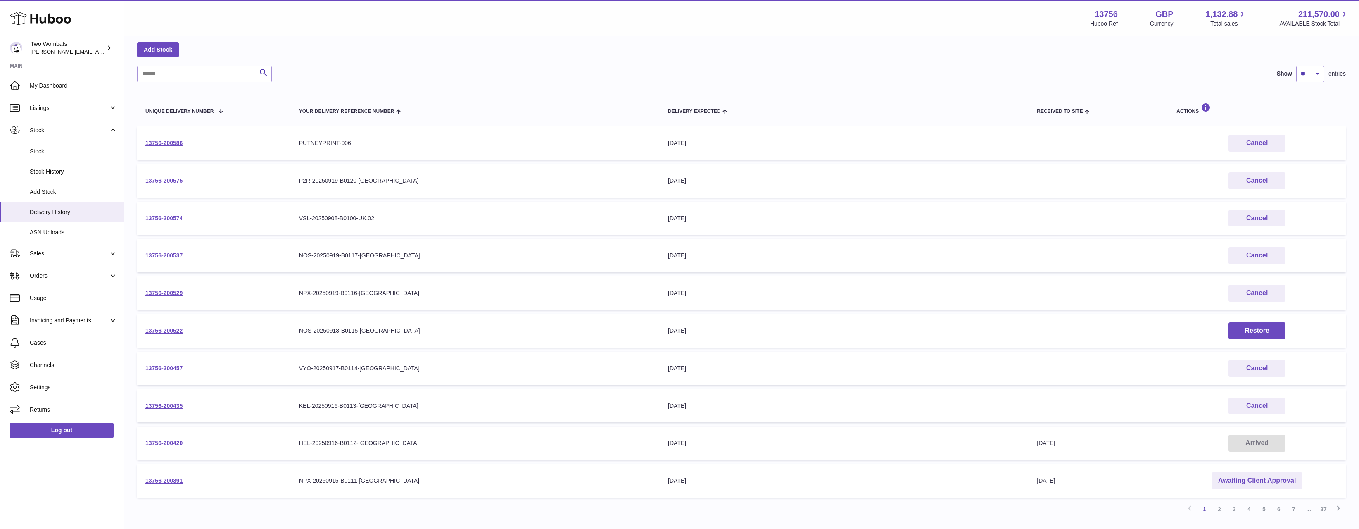
click at [1314, 406] on tbody "13756-200586 Your Delivery Reference Number PUTNEYPRINT-006 Delivery Expected 2…" at bounding box center [741, 311] width 1209 height 371
click at [1314, 406] on td "Cancel" at bounding box center [1257, 405] width 178 height 33
drag, startPoint x: 1314, startPoint y: 406, endPoint x: 133, endPoint y: 184, distance: 1201.5
click at [133, 184] on div "Delivery list Add Stock Search Show ** ** ** *** entries Unique Delivery Number…" at bounding box center [741, 269] width 1235 height 539
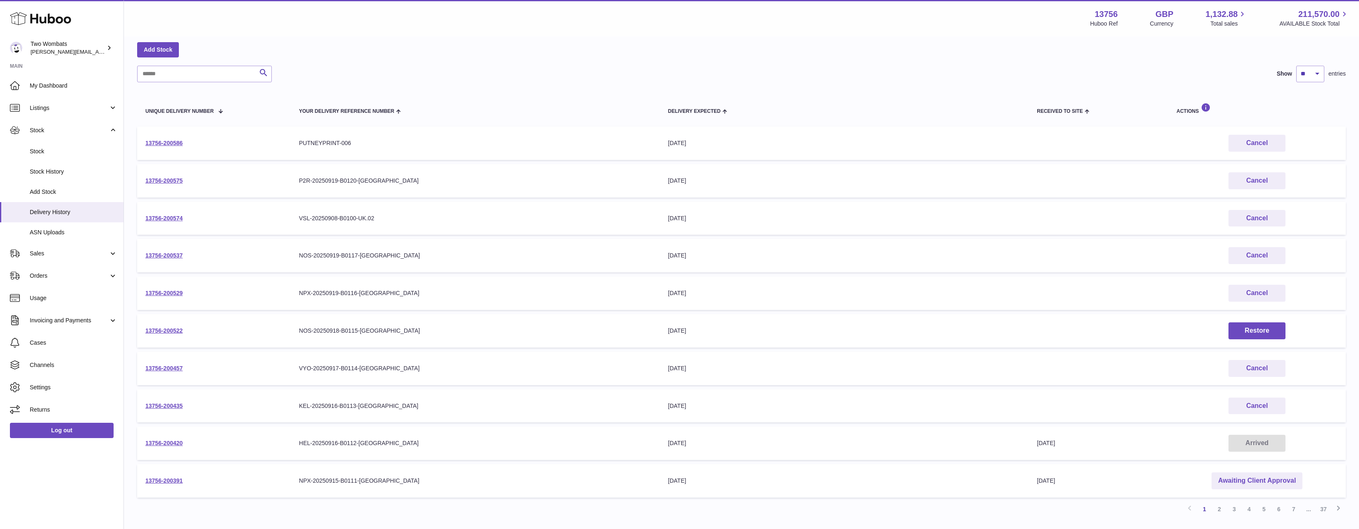
drag, startPoint x: 133, startPoint y: 184, endPoint x: 1334, endPoint y: 417, distance: 1223.2
click at [1334, 417] on div "Delivery list Add Stock Search Show ** ** ** *** entries Unique Delivery Number…" at bounding box center [741, 269] width 1235 height 539
click at [1329, 420] on td "Cancel" at bounding box center [1257, 405] width 178 height 33
drag, startPoint x: 1311, startPoint y: 401, endPoint x: 141, endPoint y: 178, distance: 1190.9
click at [141, 178] on tbody "13756-200586 Your Delivery Reference Number PUTNEYPRINT-006 Delivery Expected 2…" at bounding box center [741, 311] width 1209 height 371
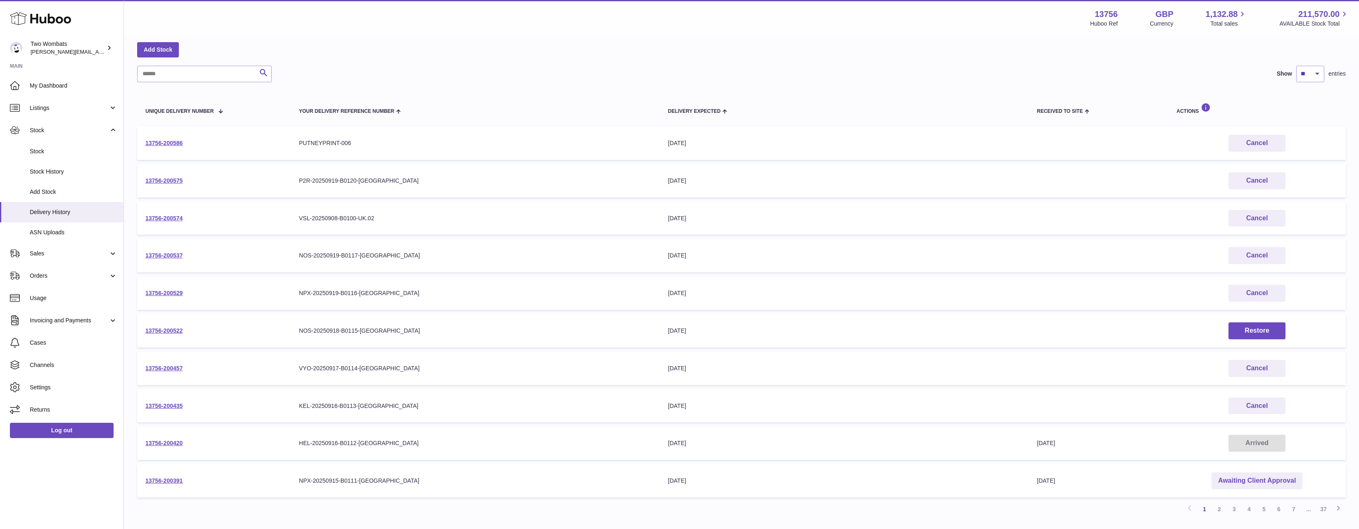
click at [132, 182] on div "Delivery list Add Stock Search Show ** ** ** *** entries Unique Delivery Number…" at bounding box center [741, 269] width 1235 height 539
drag, startPoint x: 132, startPoint y: 182, endPoint x: 1332, endPoint y: 406, distance: 1220.7
click at [1332, 406] on div "Delivery list Add Stock Search Show ** ** ** *** entries Unique Delivery Number…" at bounding box center [741, 269] width 1235 height 539
click at [1332, 406] on td "Cancel" at bounding box center [1257, 405] width 178 height 33
drag, startPoint x: 1332, startPoint y: 406, endPoint x: 135, endPoint y: 173, distance: 1218.7
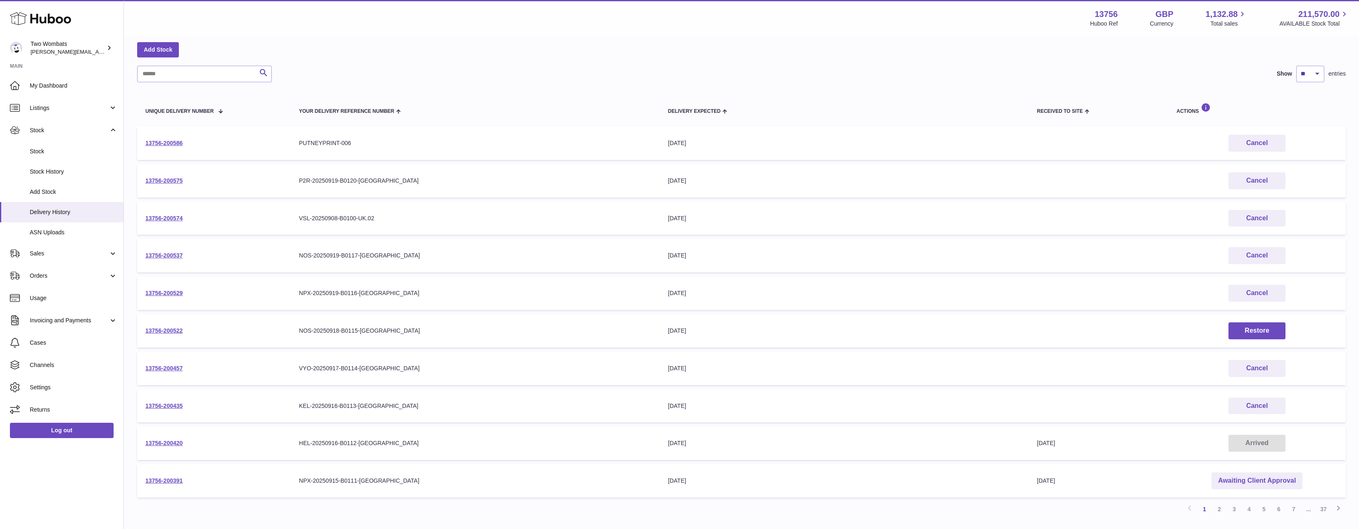
click at [135, 173] on div "Delivery list Add Stock Search Show ** ** ** *** entries Unique Delivery Number…" at bounding box center [741, 269] width 1235 height 539
click at [135, 175] on div "Delivery list Add Stock Search Show ** ** ** *** entries Unique Delivery Number…" at bounding box center [741, 269] width 1235 height 539
drag, startPoint x: 133, startPoint y: 178, endPoint x: 1295, endPoint y: 386, distance: 1180.9
click at [1295, 386] on div "Delivery list Add Stock Search Show ** ** ** *** entries Unique Delivery Number…" at bounding box center [741, 269] width 1235 height 539
drag, startPoint x: 1314, startPoint y: 420, endPoint x: 1198, endPoint y: 477, distance: 128.4
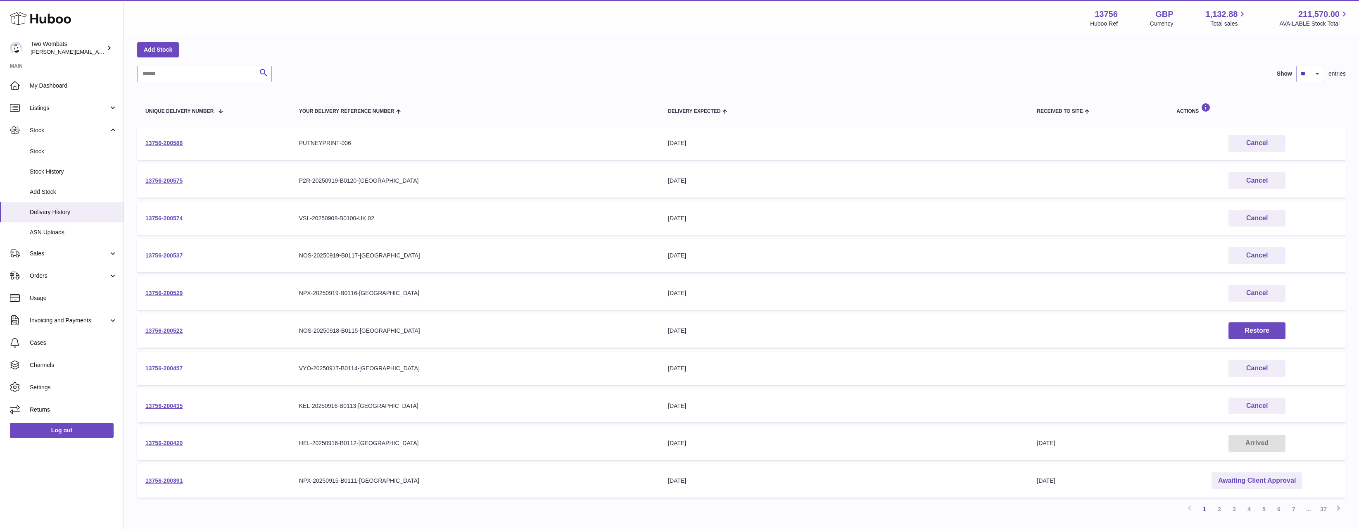
click at [1263, 452] on tbody "13756-200586 Your Delivery Reference Number PUTNEYPRINT-006 Delivery Expected 2…" at bounding box center [741, 311] width 1209 height 371
click at [1217, 509] on link "2" at bounding box center [1219, 508] width 15 height 15
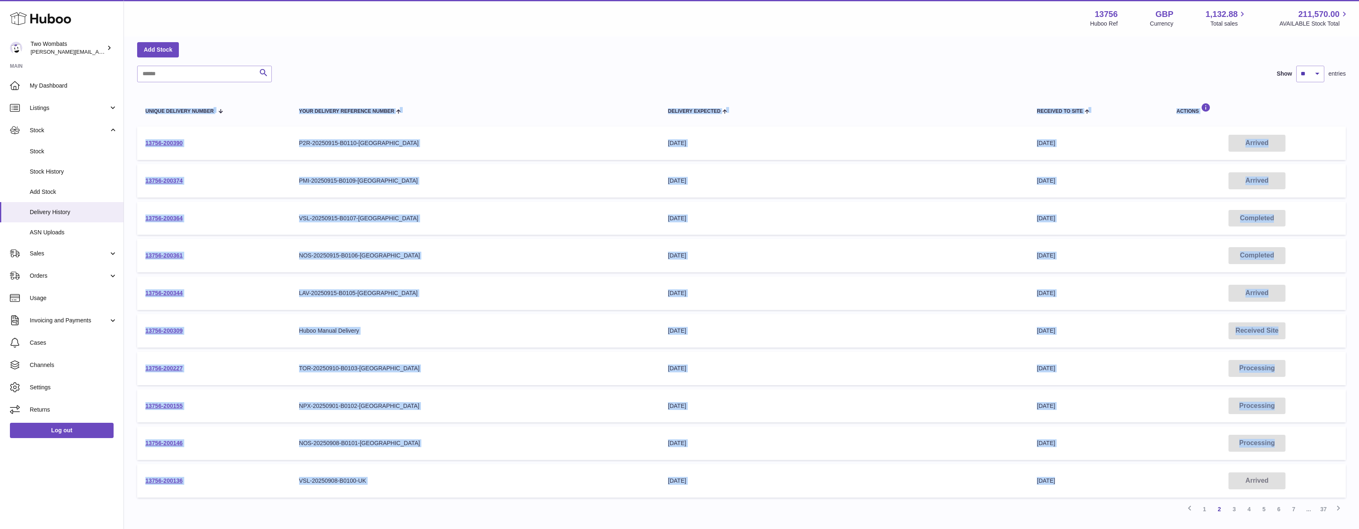
drag, startPoint x: 125, startPoint y: 136, endPoint x: 1247, endPoint y: 459, distance: 1168.2
click at [1201, 470] on div "Delivery list Add Stock Search Show ** ** ** *** entries Unique Delivery Number…" at bounding box center [741, 269] width 1235 height 539
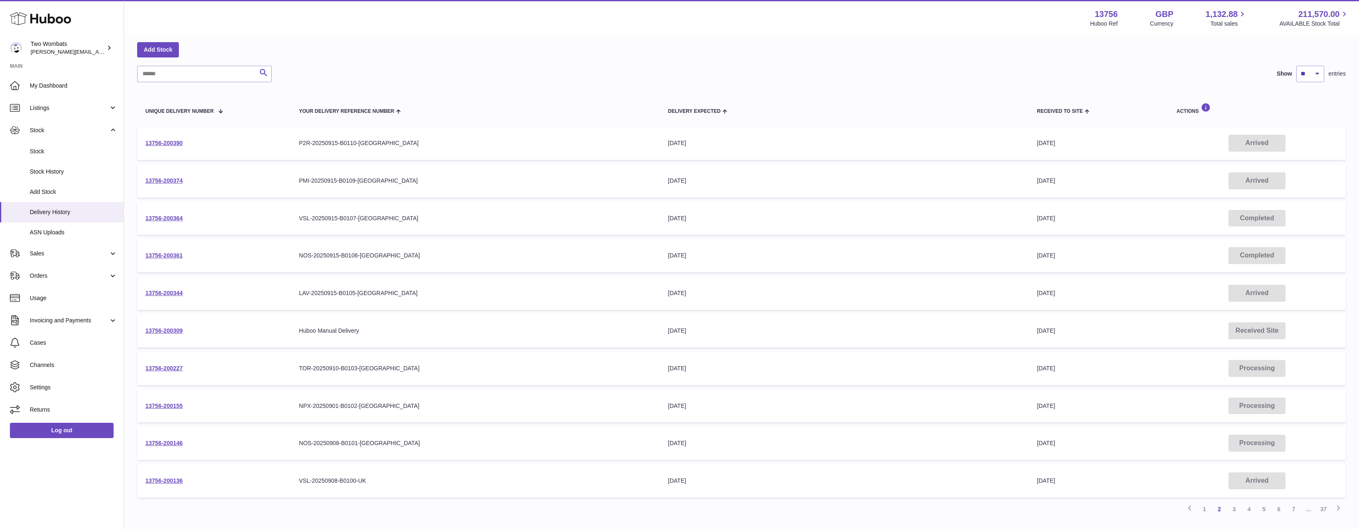
click at [1351, 380] on div "Delivery list Add Stock Search Show ** ** ** *** entries Unique Delivery Number…" at bounding box center [741, 269] width 1235 height 539
click at [314, 137] on td "Your Delivery Reference Number P2R-20250915-B0110-UK" at bounding box center [475, 142] width 369 height 33
click at [143, 145] on td "13756-200390" at bounding box center [214, 142] width 154 height 33
click at [151, 143] on link "13756-200390" at bounding box center [163, 143] width 37 height 7
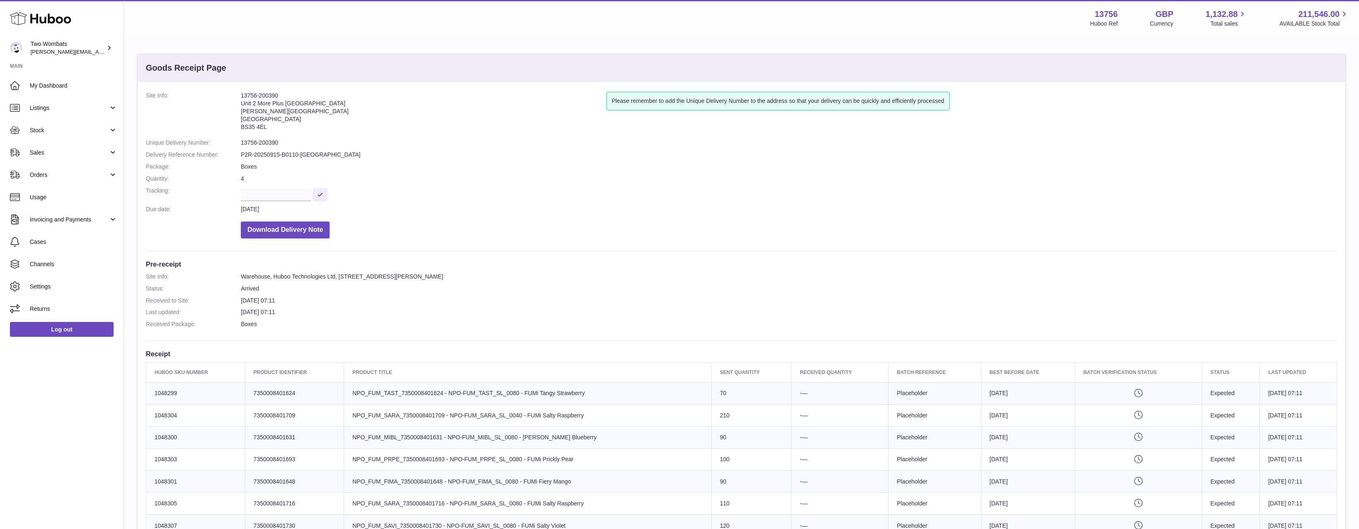
scroll to position [124, 0]
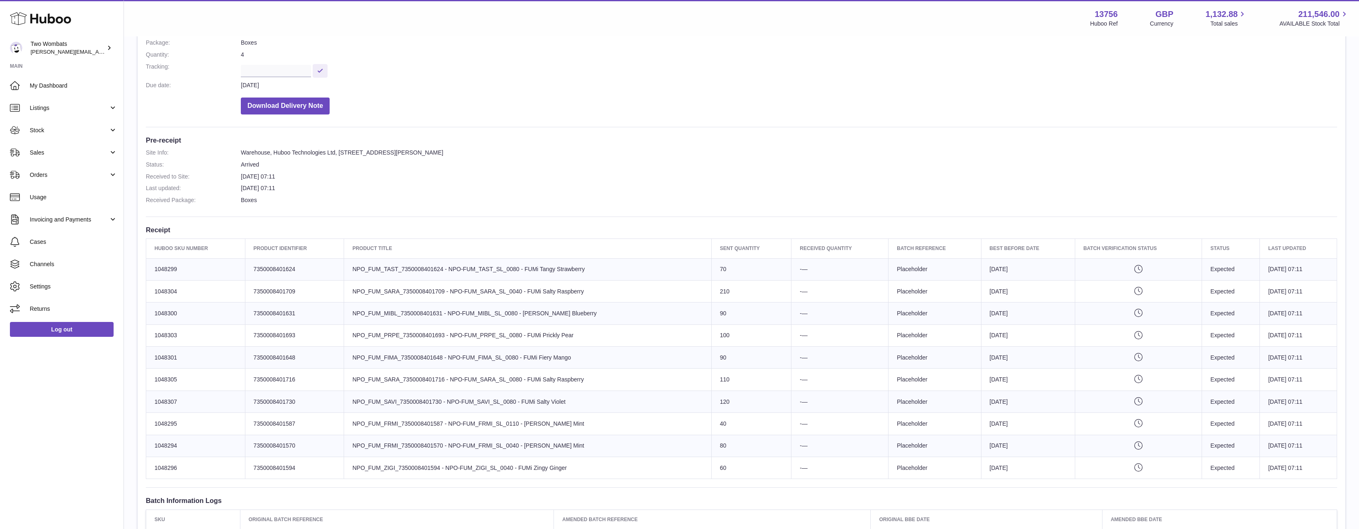
drag, startPoint x: 373, startPoint y: 264, endPoint x: 737, endPoint y: 481, distance: 423.3
click at [737, 481] on div "Site Info: 13756-200390 Unit 2 More Plus Central Park Hudson Ave Severn Beach B…" at bounding box center [742, 273] width 1208 height 631
drag, startPoint x: 844, startPoint y: 447, endPoint x: 665, endPoint y: 392, distance: 188.1
click at [674, 394] on div "Site Info: 13756-200390 Unit 2 More Plus Central Park Hudson Ave Severn Beach B…" at bounding box center [742, 273] width 1208 height 631
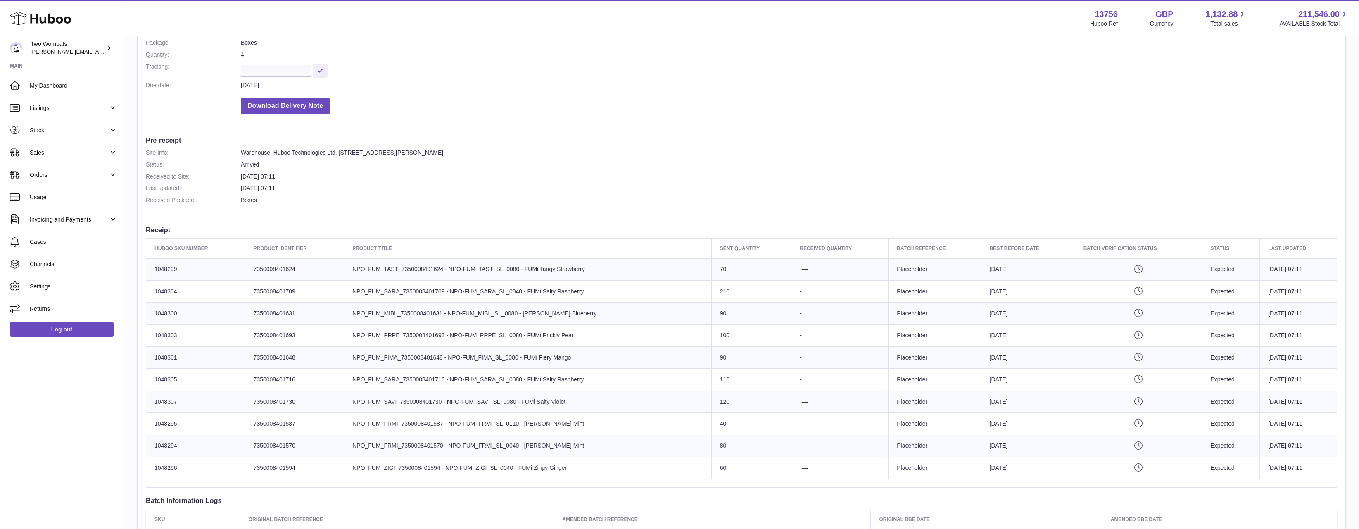
click at [661, 390] on td "Product title NPO_FUM_SAVI_7350008401730 - NPO-FUM_SAVI_SL_0080 - FUMi Salty Vi…" at bounding box center [528, 401] width 368 height 22
drag, startPoint x: 610, startPoint y: 460, endPoint x: 394, endPoint y: 260, distance: 294.6
click at [394, 260] on tbody "Huboo SKU Number 1048299 Client Identifier 7350008401624 Product title NPO_FUM_…" at bounding box center [741, 368] width 1191 height 221
click at [394, 260] on td "Product title NPO_FUM_TAST_7350008401624 - NPO-FUM_TAST_SL_0080 - FUMi Tangy St…" at bounding box center [528, 269] width 368 height 22
drag, startPoint x: 384, startPoint y: 255, endPoint x: 623, endPoint y: 483, distance: 330.2
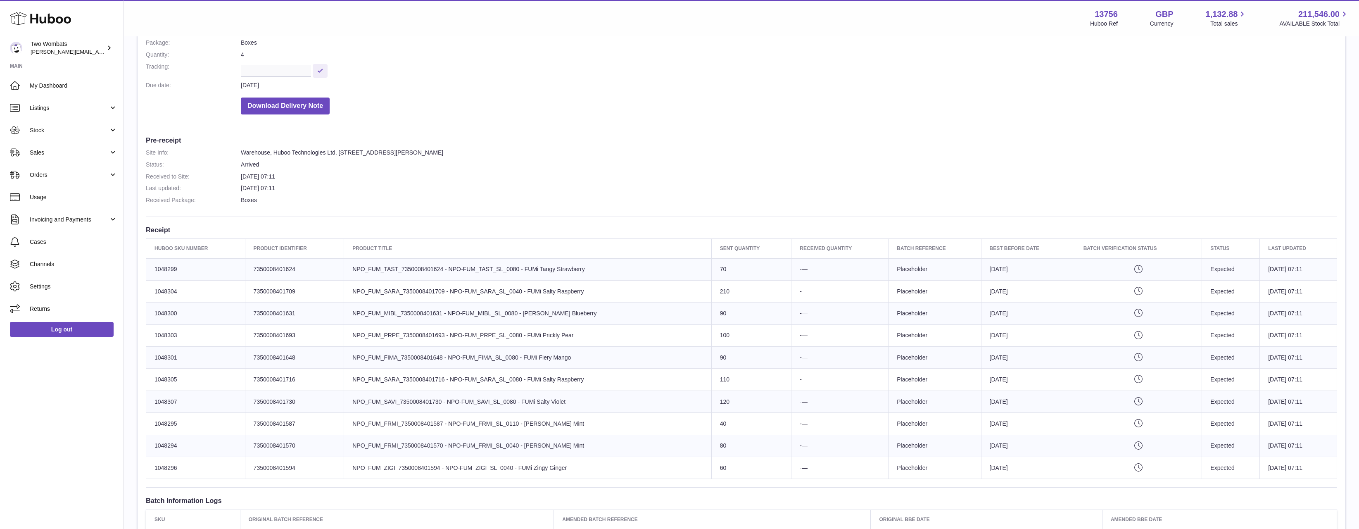
click at [623, 483] on div "Site Info: 13756-200390 Unit 2 More Plus Central Park Hudson Ave Severn Beach B…" at bounding box center [742, 273] width 1208 height 631
click at [623, 463] on td "Product title NPO_FUM_ZIGI_7350008401594 - NPO-FUM_ZIGI_SL_0040 - FUMi Zingy Gi…" at bounding box center [528, 468] width 368 height 22
drag, startPoint x: 431, startPoint y: 263, endPoint x: 665, endPoint y: 394, distance: 268.0
click at [663, 393] on tbody "Huboo SKU Number 1048299 Client Identifier 7350008401624 Product title NPO_FUM_…" at bounding box center [741, 368] width 1191 height 221
click at [665, 394] on td "Product title NPO_FUM_SAVI_7350008401730 - NPO-FUM_SAVI_SL_0080 - FUMi Salty Vi…" at bounding box center [528, 401] width 368 height 22
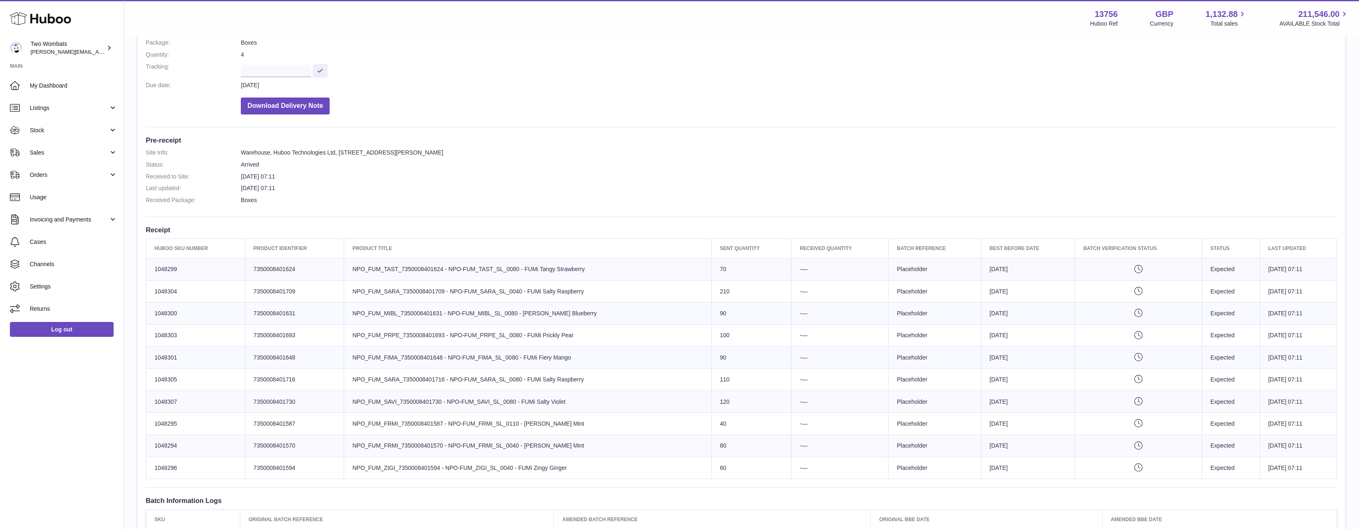
click at [299, 330] on td "Client Identifier 7350008401693" at bounding box center [294, 335] width 99 height 22
